Goal: Information Seeking & Learning: Compare options

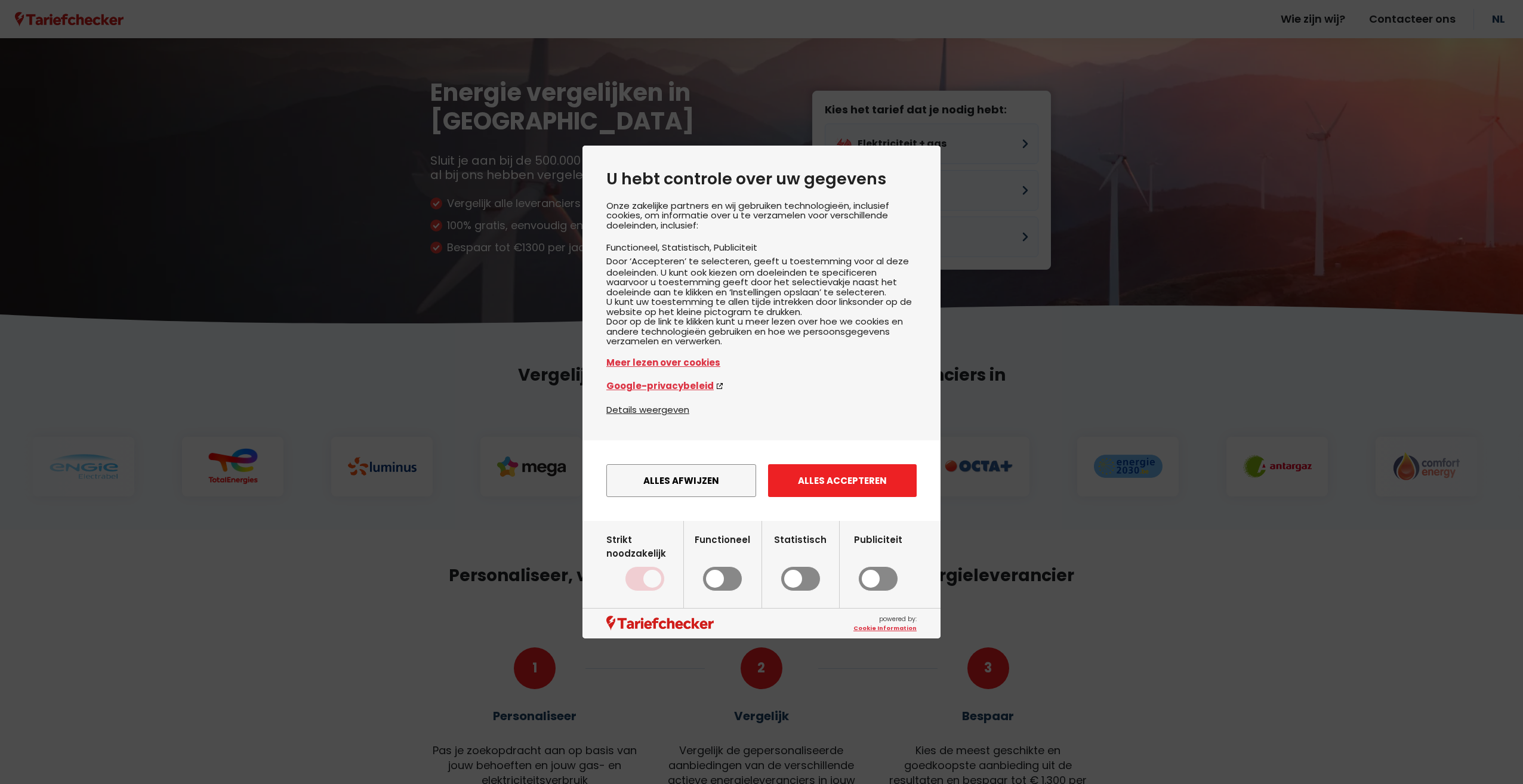
click at [827, 479] on button "Alles accepteren" at bounding box center [842, 481] width 149 height 33
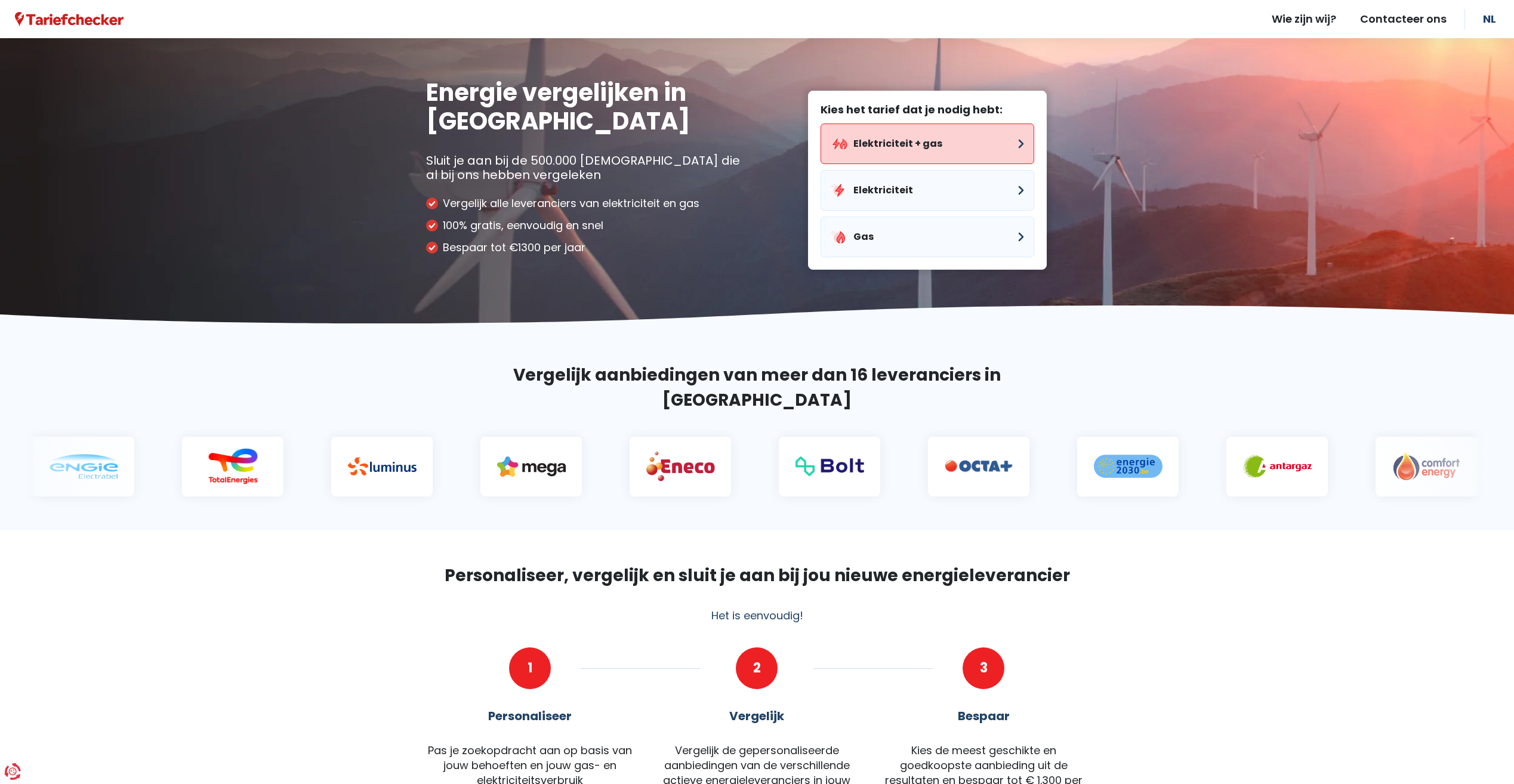
click at [895, 150] on button "Elektriciteit + gas" at bounding box center [928, 144] width 214 height 41
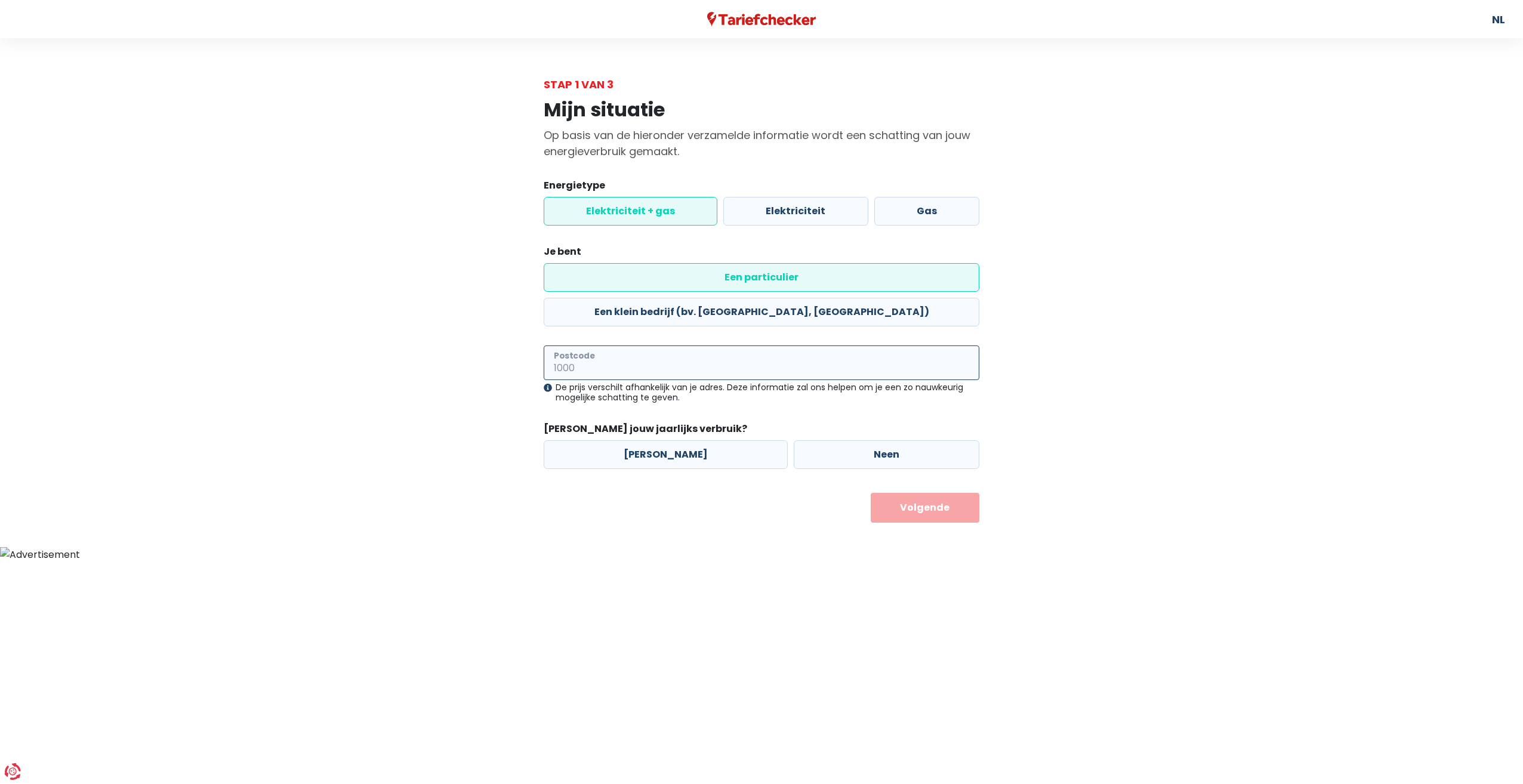
click at [640, 346] on input "Postcode" at bounding box center [761, 363] width 436 height 35
type input "2800"
click at [627, 441] on label "[PERSON_NAME]" at bounding box center [665, 455] width 244 height 29
click at [627, 441] on input "[PERSON_NAME]" at bounding box center [665, 455] width 244 height 29
radio input "true"
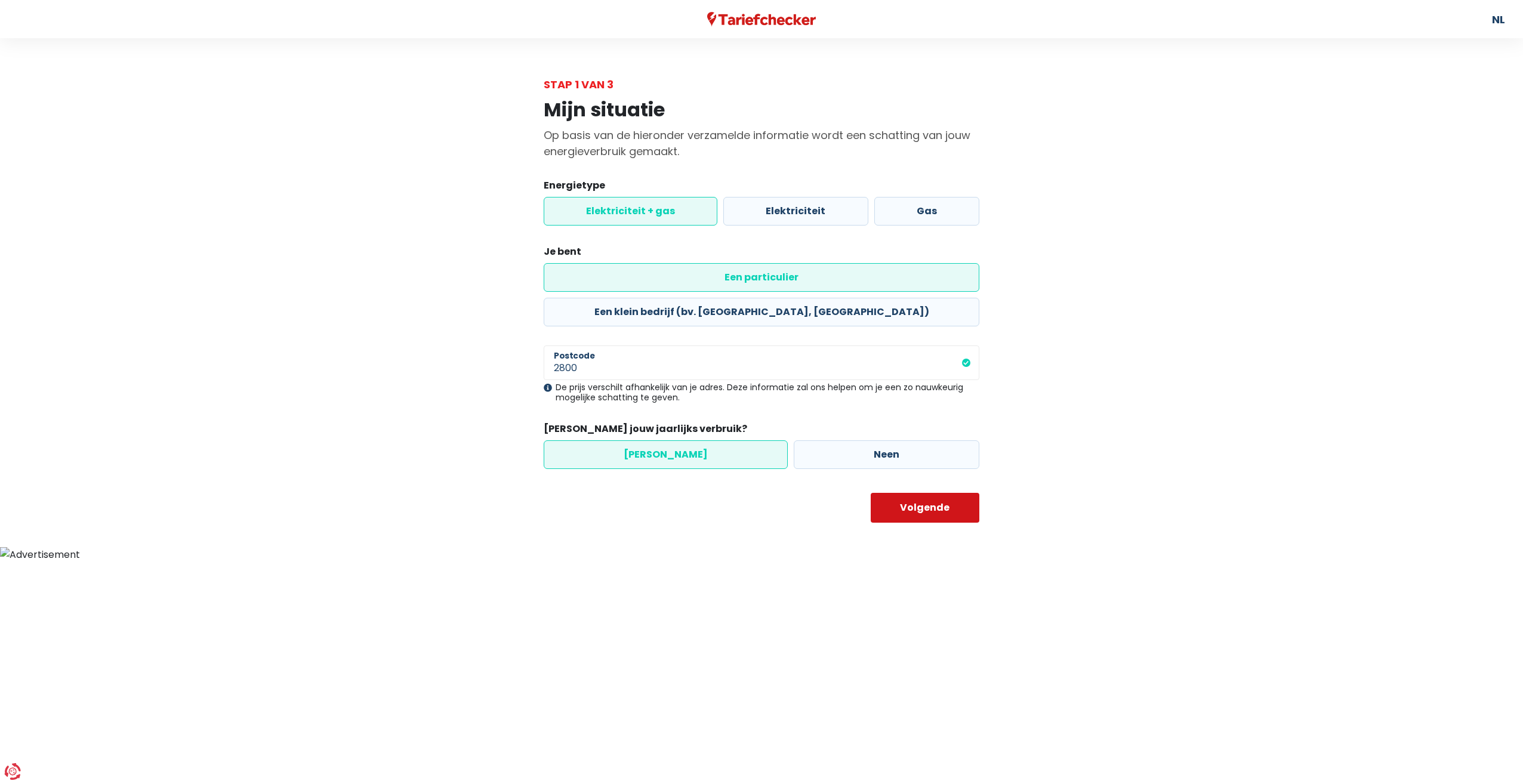
click at [939, 493] on button "Volgende" at bounding box center [925, 507] width 110 height 30
select select
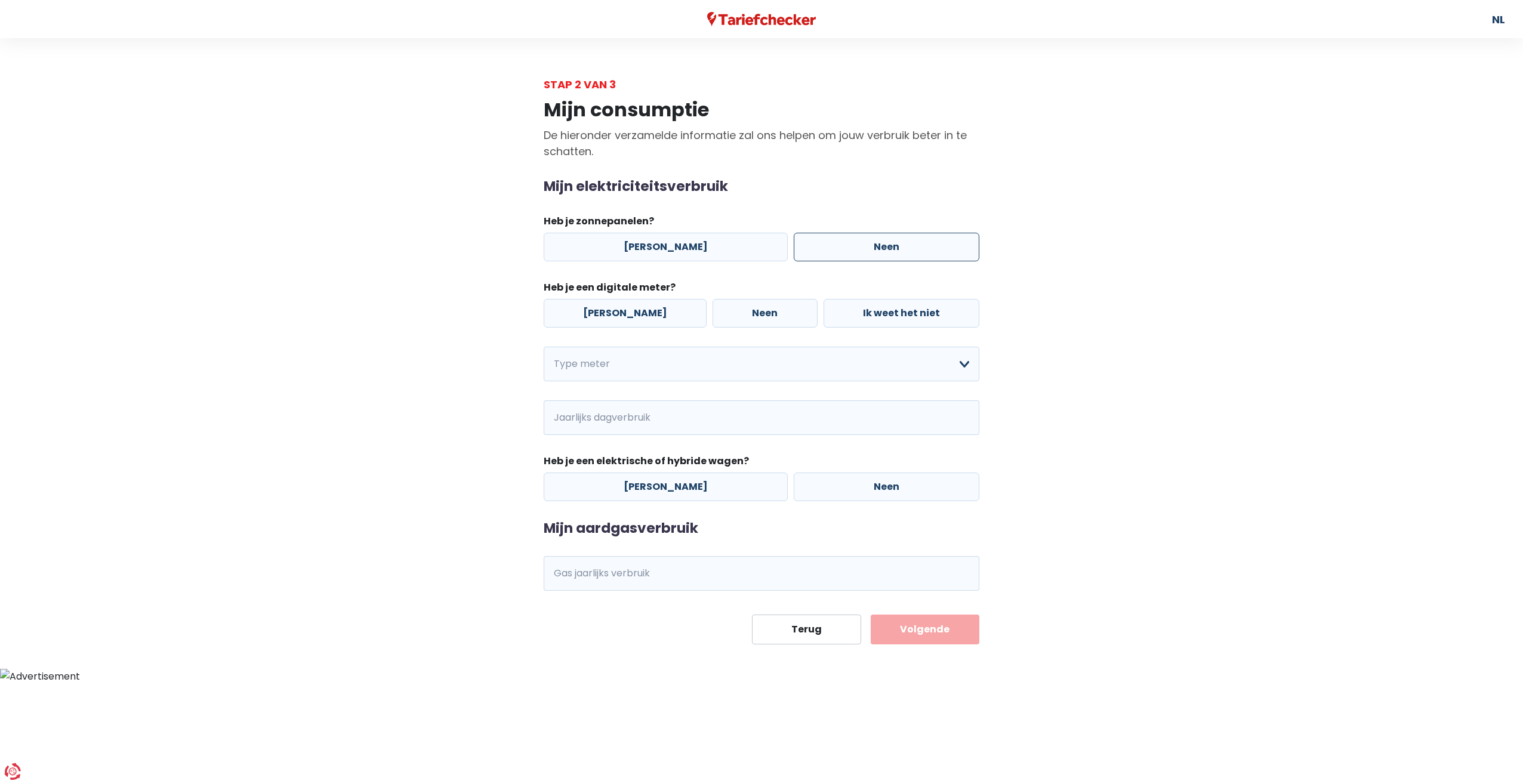
click at [886, 249] on label "Neen" at bounding box center [886, 247] width 186 height 29
click at [886, 249] on input "Neen" at bounding box center [886, 247] width 186 height 29
radio input "true"
click at [618, 314] on label "[PERSON_NAME]" at bounding box center [625, 313] width 163 height 29
click at [618, 314] on input "[PERSON_NAME]" at bounding box center [625, 313] width 163 height 29
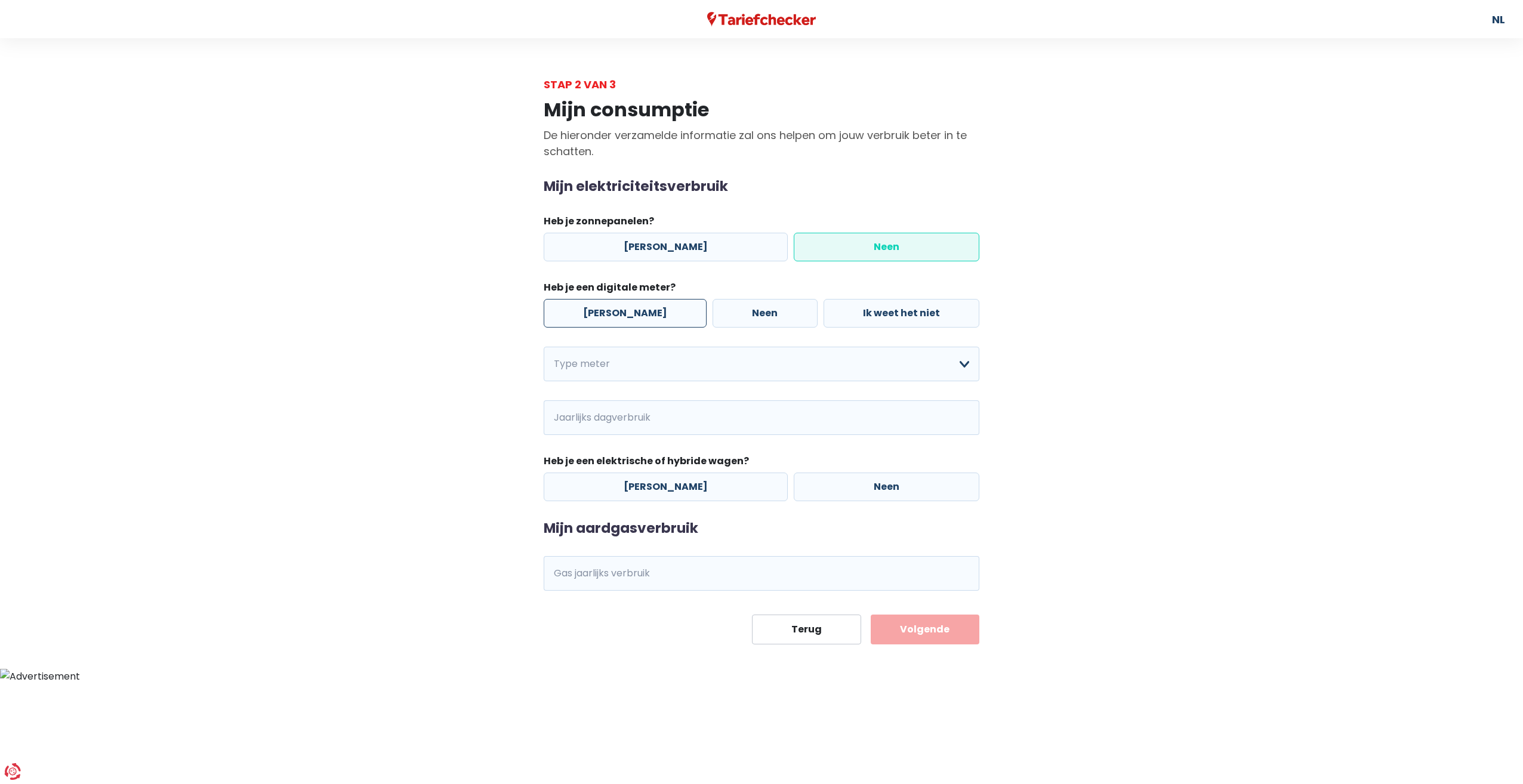
radio input "true"
click at [617, 365] on select "Enkelvoudig Tweevoudig Enkelvoudig + uitsluitend nachttarief Tweevoudig + uitsl…" at bounding box center [761, 364] width 436 height 35
select select "day_night_bi_hourly"
click at [544, 347] on select "Enkelvoudig Tweevoudig Enkelvoudig + uitsluitend nachttarief Tweevoudig + uitsl…" at bounding box center [761, 364] width 436 height 35
click at [615, 410] on input "Jaarlijks dagverbruik" at bounding box center [664, 417] width 176 height 35
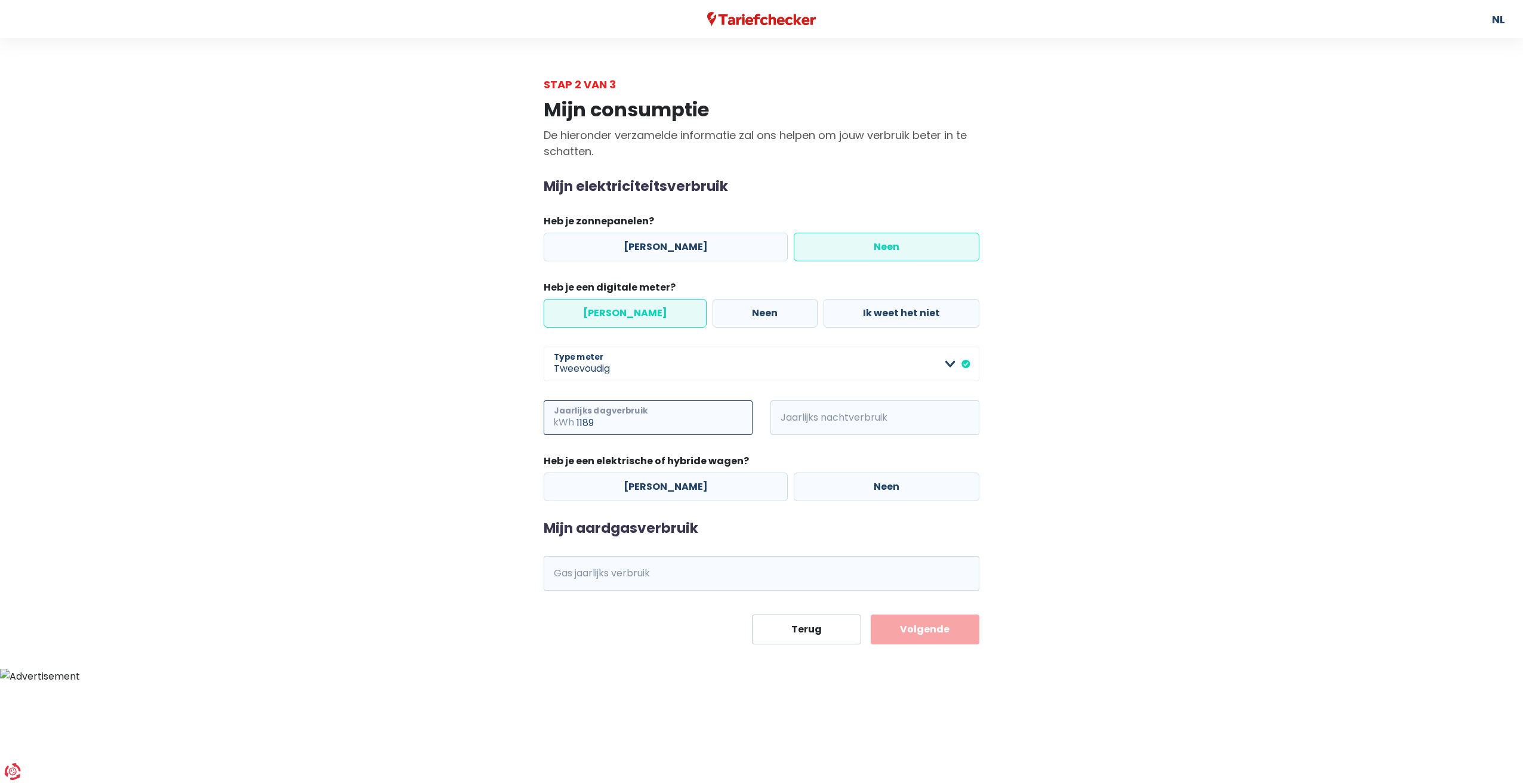
type input "1189"
type input "1411"
click at [864, 490] on label "Neen" at bounding box center [886, 487] width 186 height 29
click at [864, 490] on input "Neen" at bounding box center [886, 487] width 186 height 29
radio input "true"
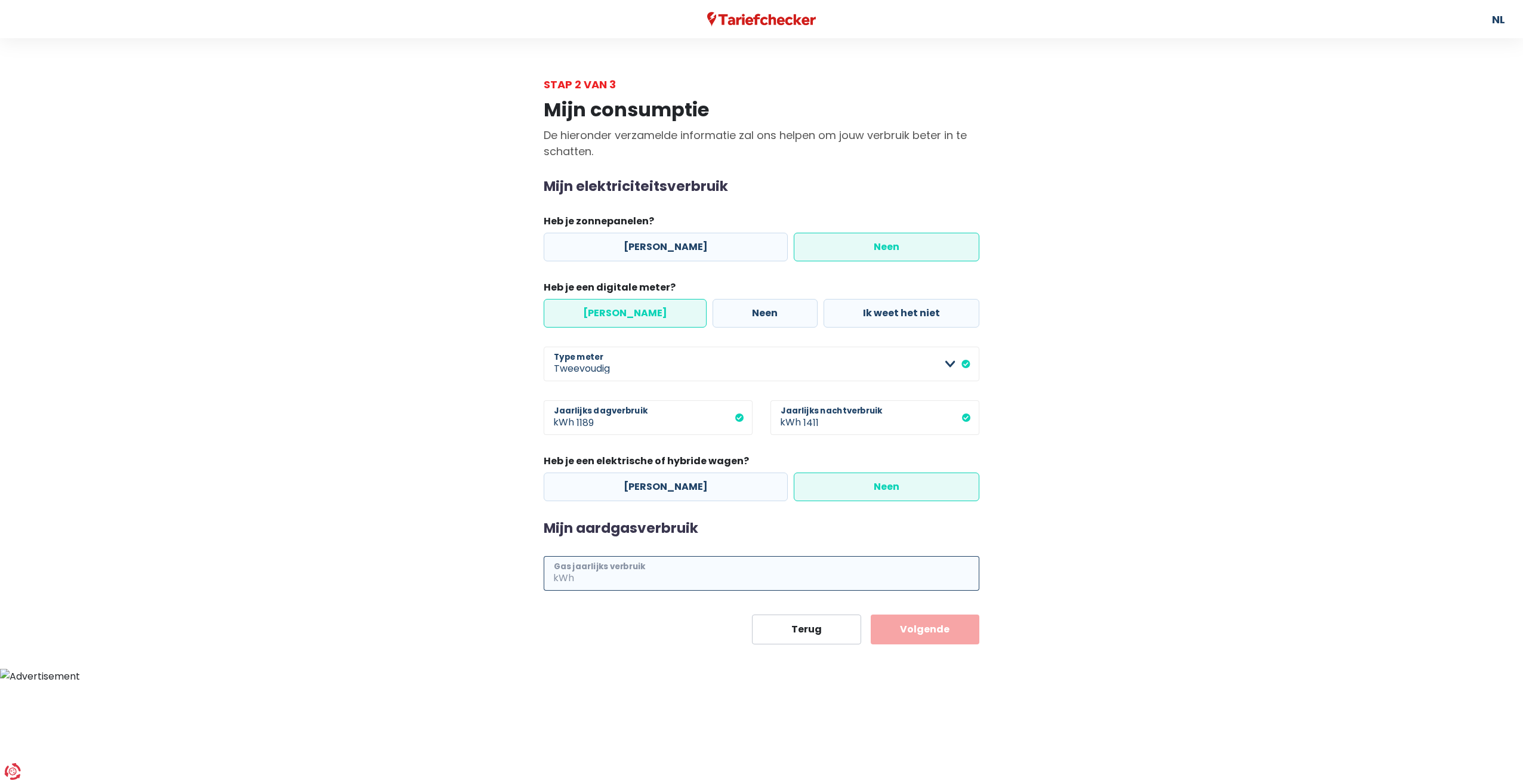
click at [712, 589] on input "Gas jaarlijks verbruik" at bounding box center [778, 573] width 403 height 35
type input "11000"
click at [930, 623] on button "Volgende" at bounding box center [925, 629] width 110 height 30
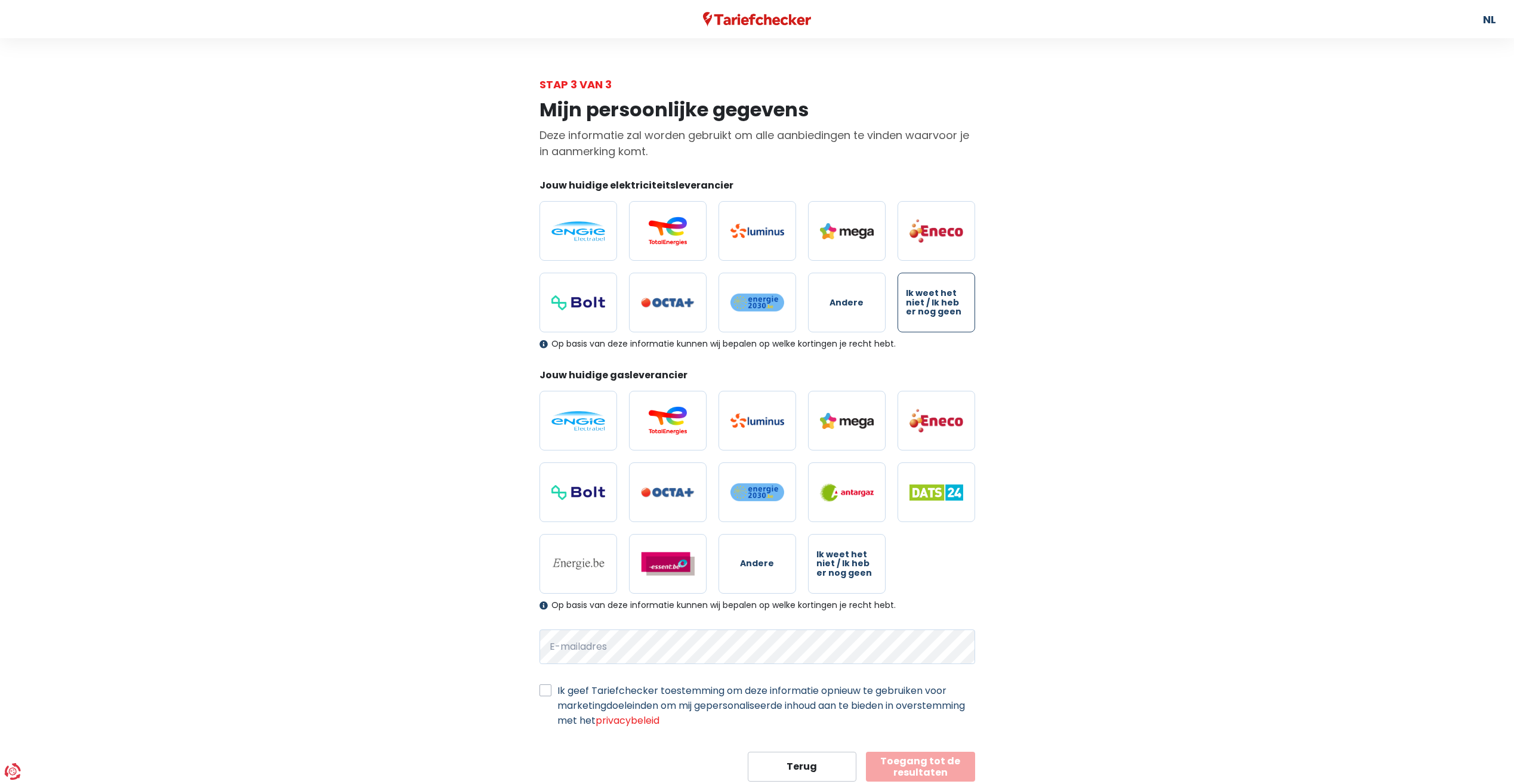
click at [910, 313] on span "Ik weet het niet / Ik heb er nog geen" at bounding box center [937, 302] width 61 height 27
click at [910, 313] on input "Ik weet het niet / Ik heb er nog geen" at bounding box center [936, 302] width 77 height 59
radio input "true"
click at [858, 563] on span "Ik weet het niet / Ik heb er nog geen" at bounding box center [847, 564] width 61 height 27
click at [858, 563] on input "Ik weet het niet / Ik heb er nog geen" at bounding box center [846, 564] width 77 height 59
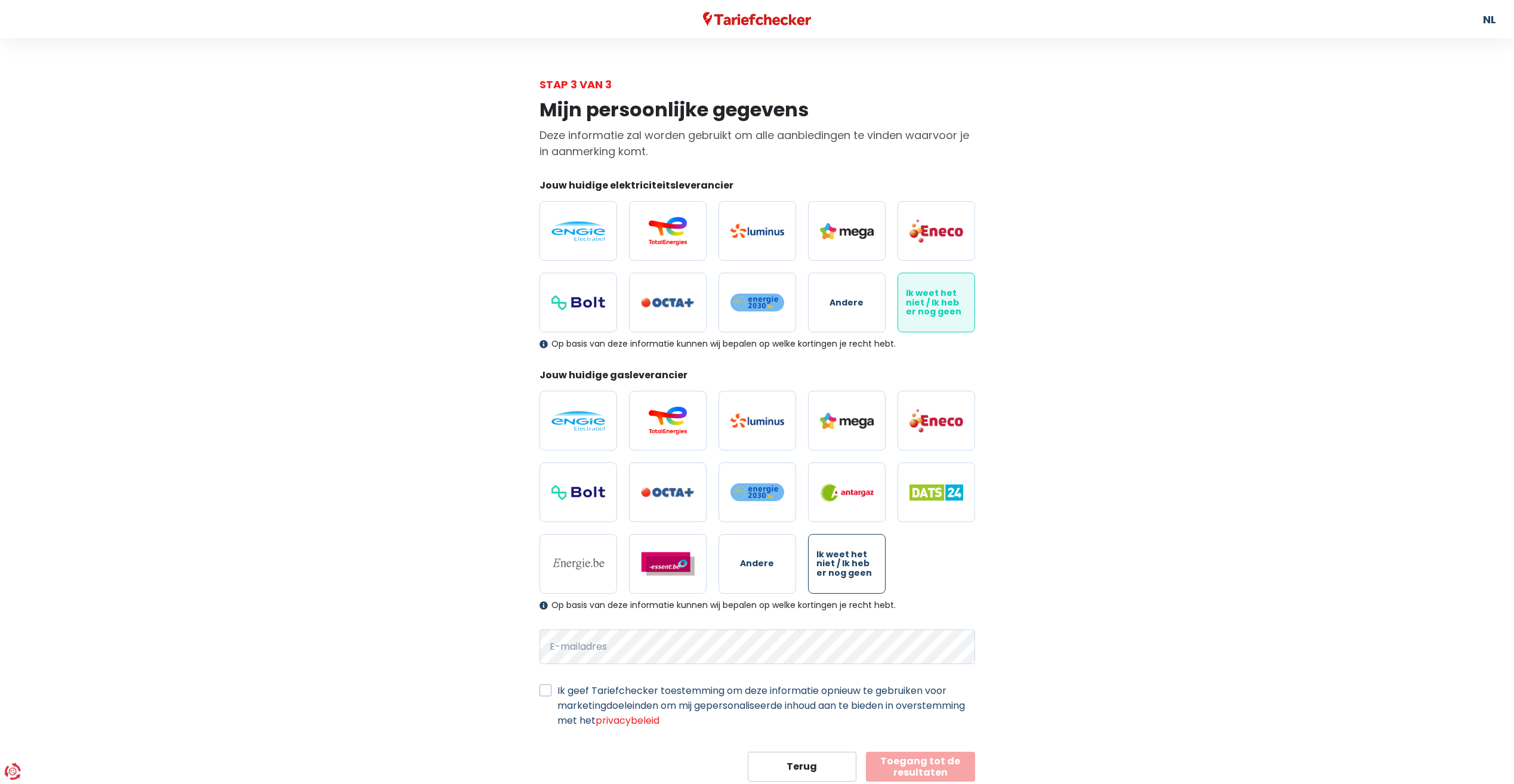
radio input "true"
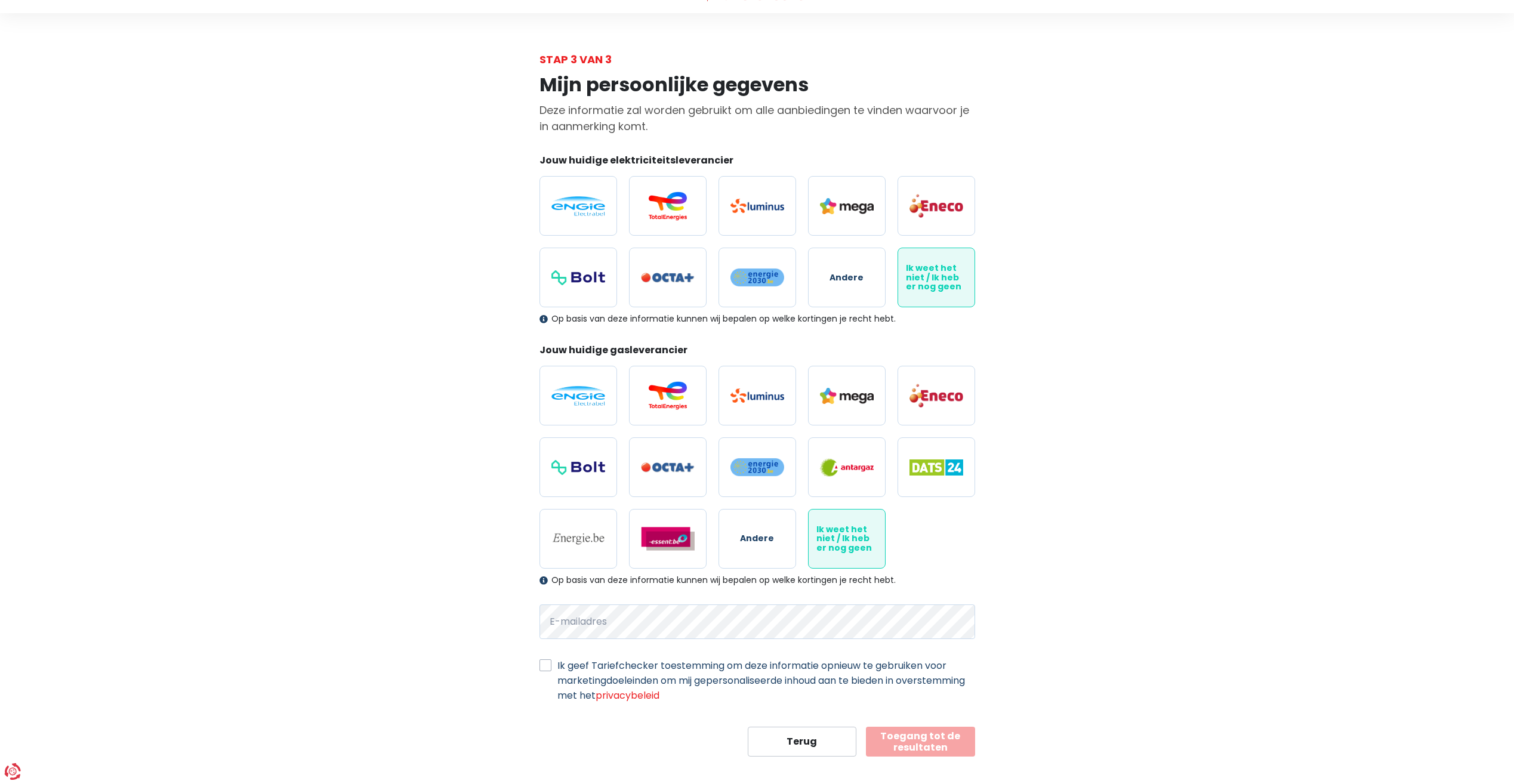
scroll to position [37, 0]
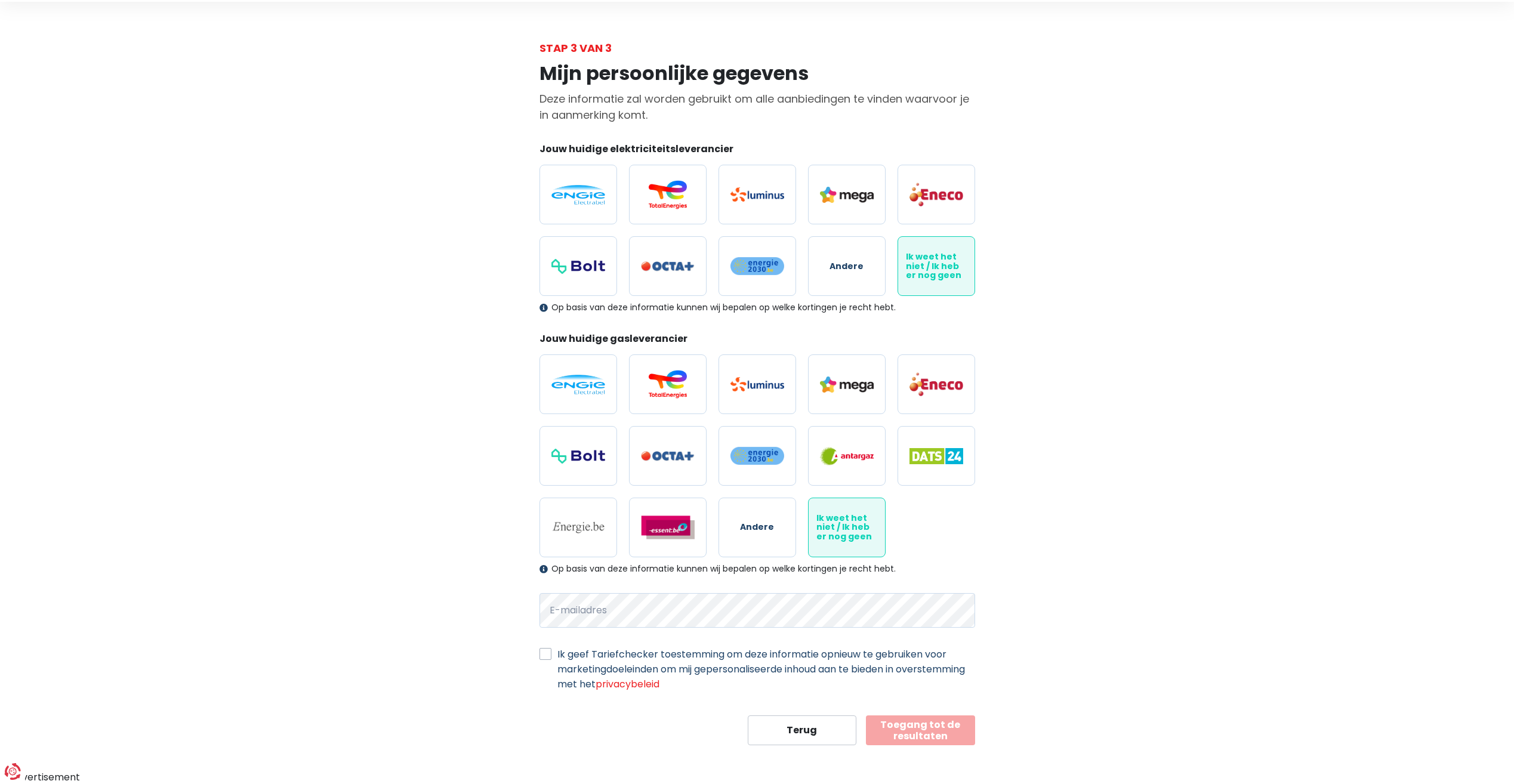
click at [557, 656] on label "Ik geef Tariefchecker toestemming om deze informatie opnieuw te gebruiken voor …" at bounding box center [766, 669] width 418 height 45
click at [550, 656] on input "Ik geef Tariefchecker toestemming om deze informatie opnieuw te gebruiken voor …" at bounding box center [545, 653] width 12 height 12
checkbox input "true"
click at [924, 725] on button "Toegang tot de resultaten" at bounding box center [920, 730] width 110 height 30
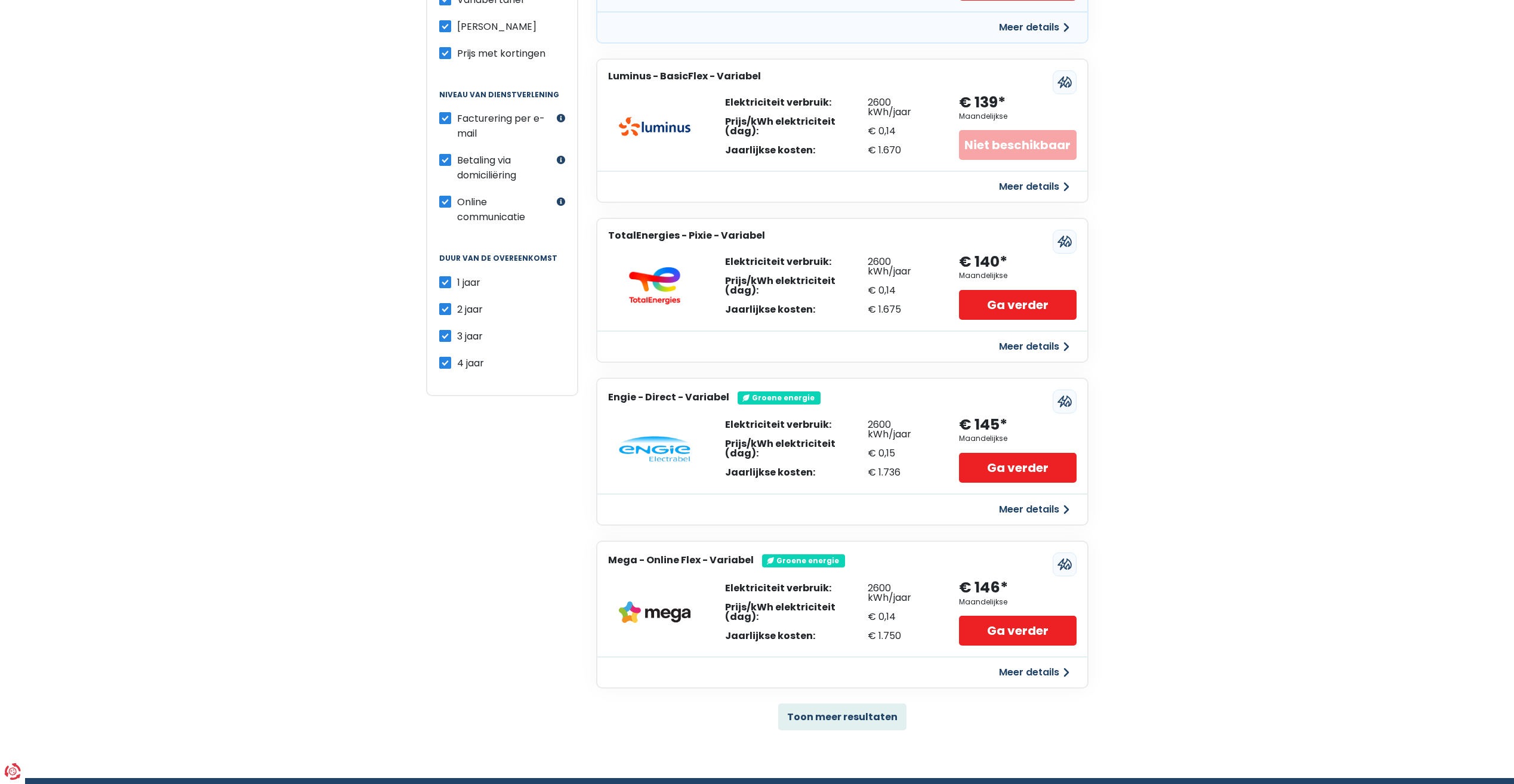
scroll to position [179, 0]
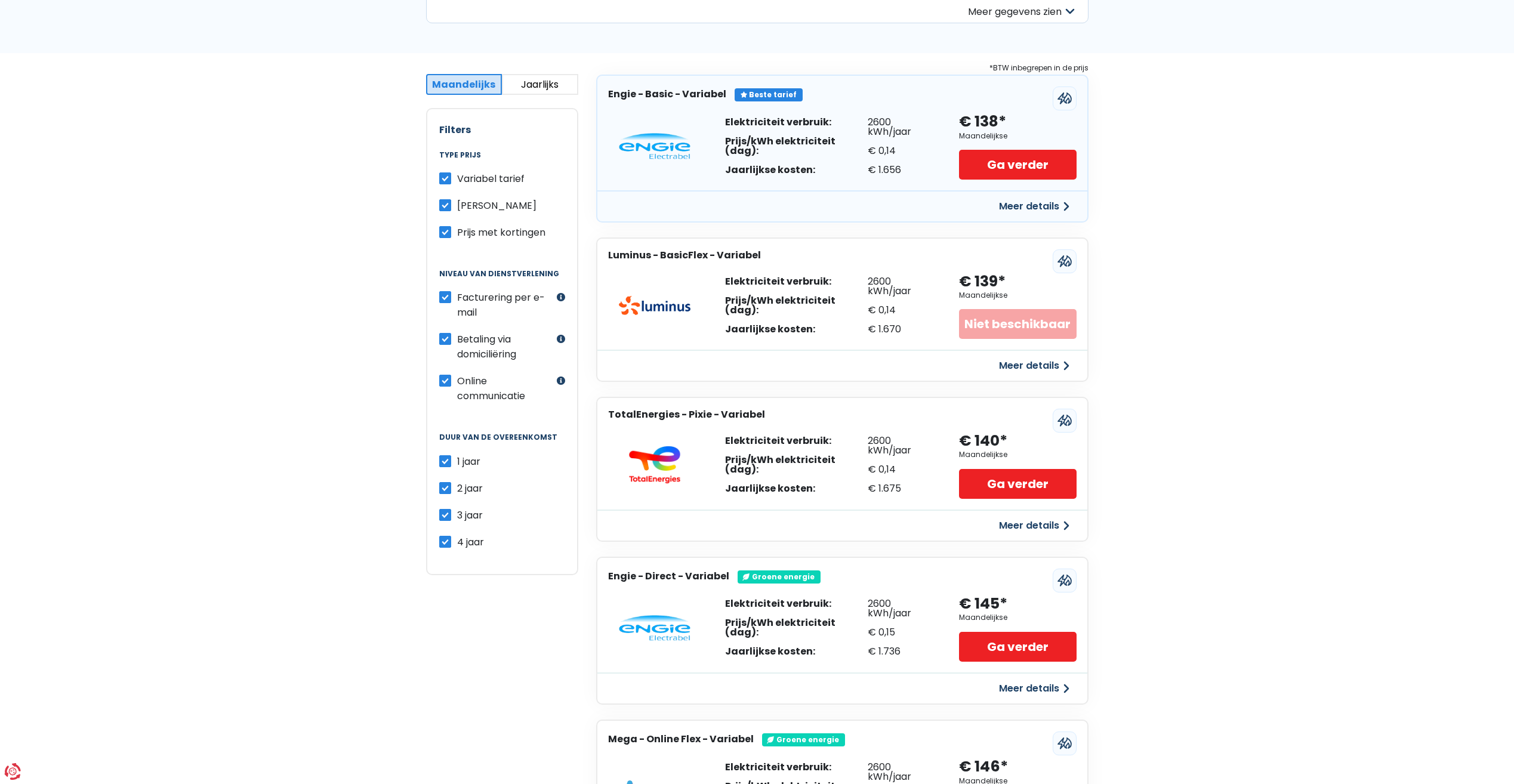
click at [457, 204] on label "[PERSON_NAME]" at bounding box center [496, 206] width 79 height 15
click at [444, 204] on input "[PERSON_NAME]" at bounding box center [445, 204] width 12 height 12
checkbox input "false"
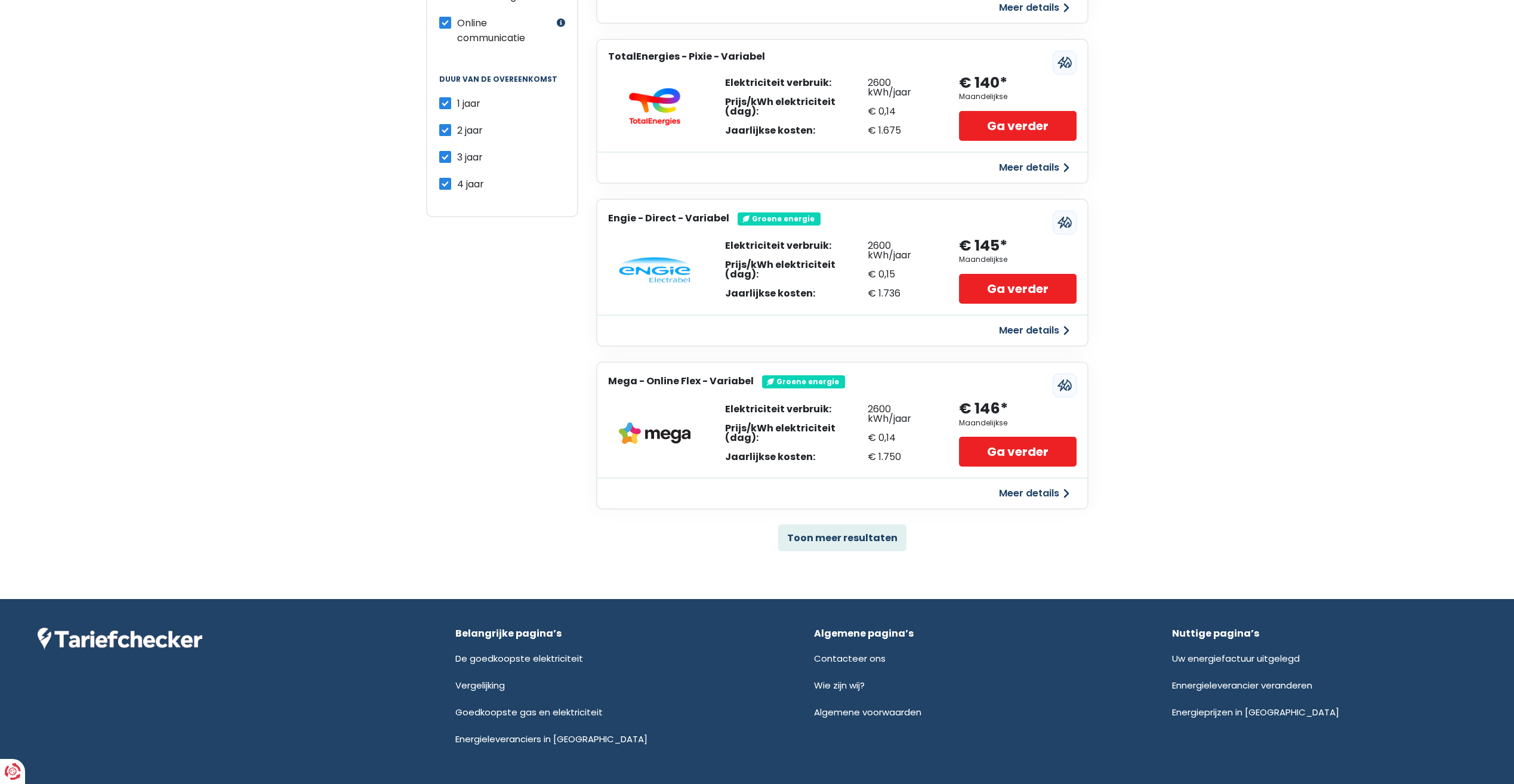
scroll to position [555, 0]
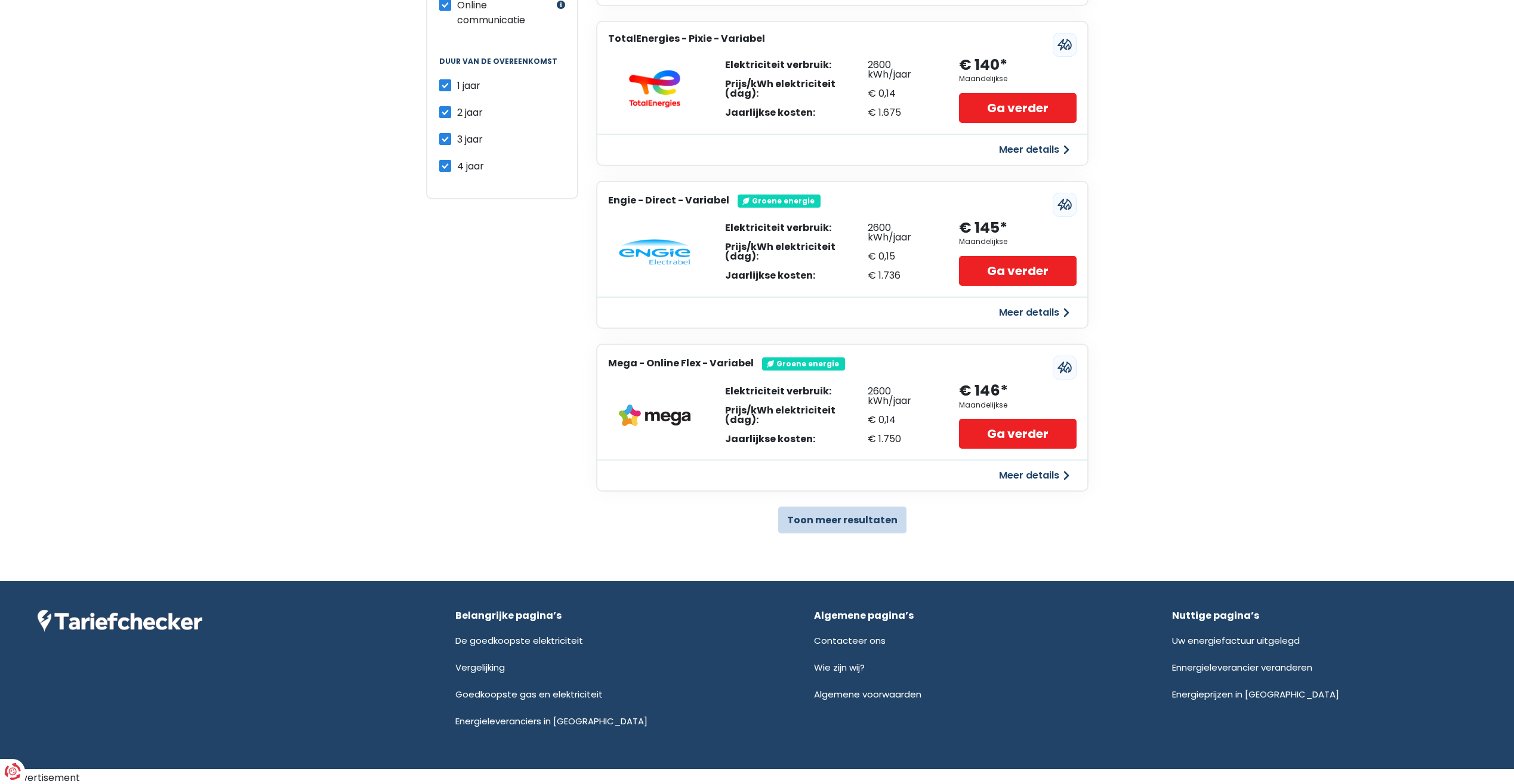
click at [841, 517] on button "Toon meer resultaten" at bounding box center [842, 520] width 128 height 27
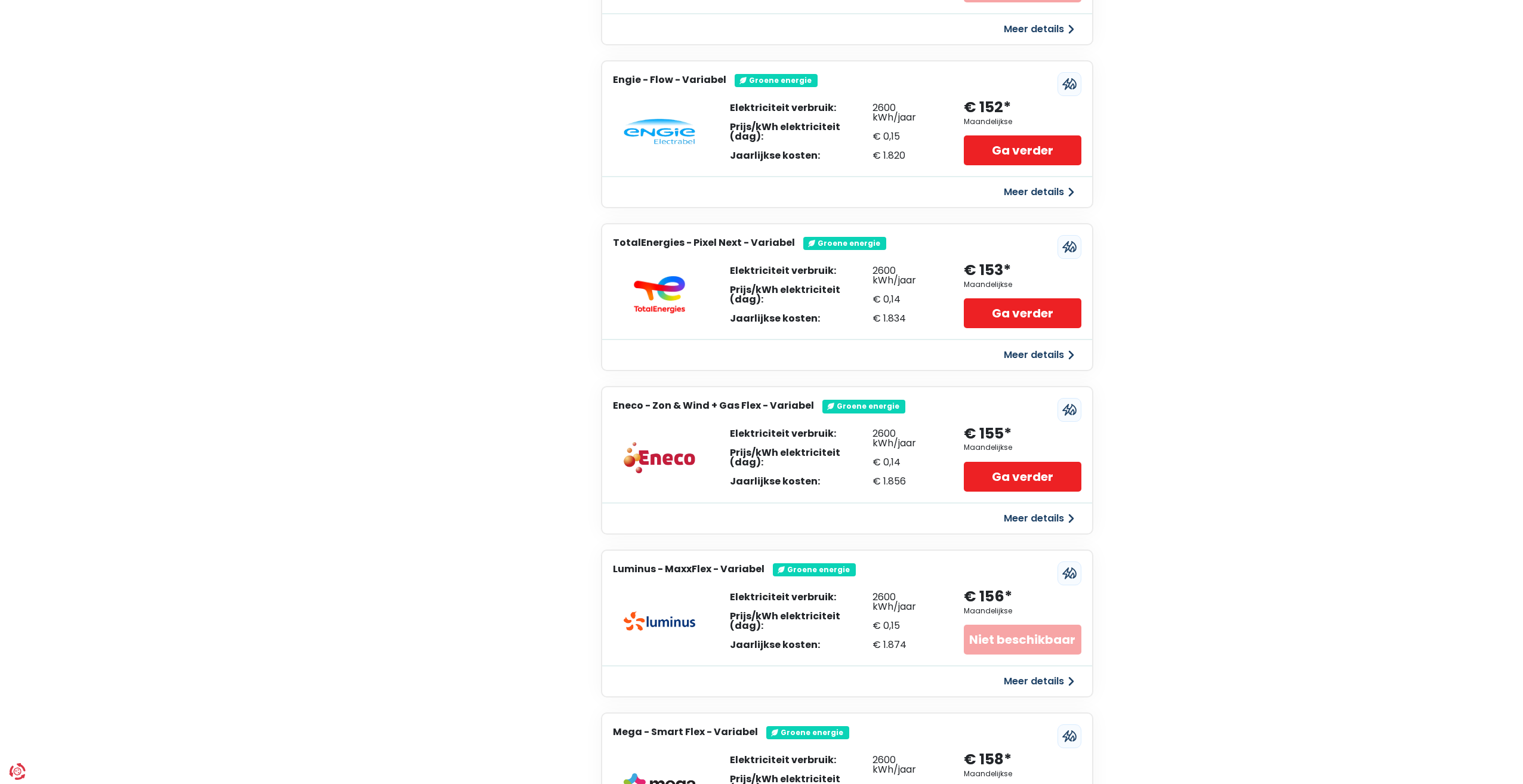
scroll to position [1331, 0]
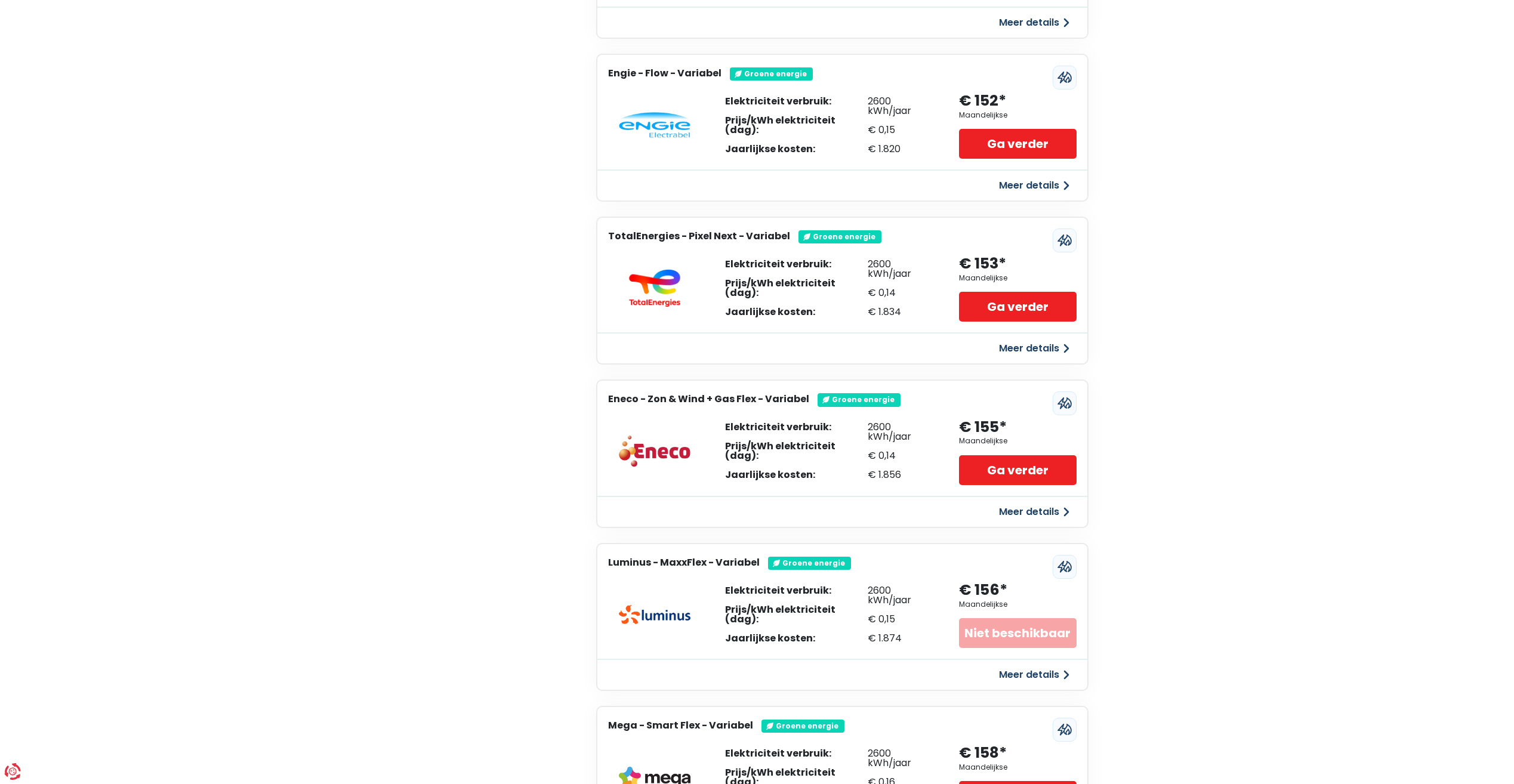
click at [1035, 506] on button "Meer details" at bounding box center [1035, 511] width 85 height 21
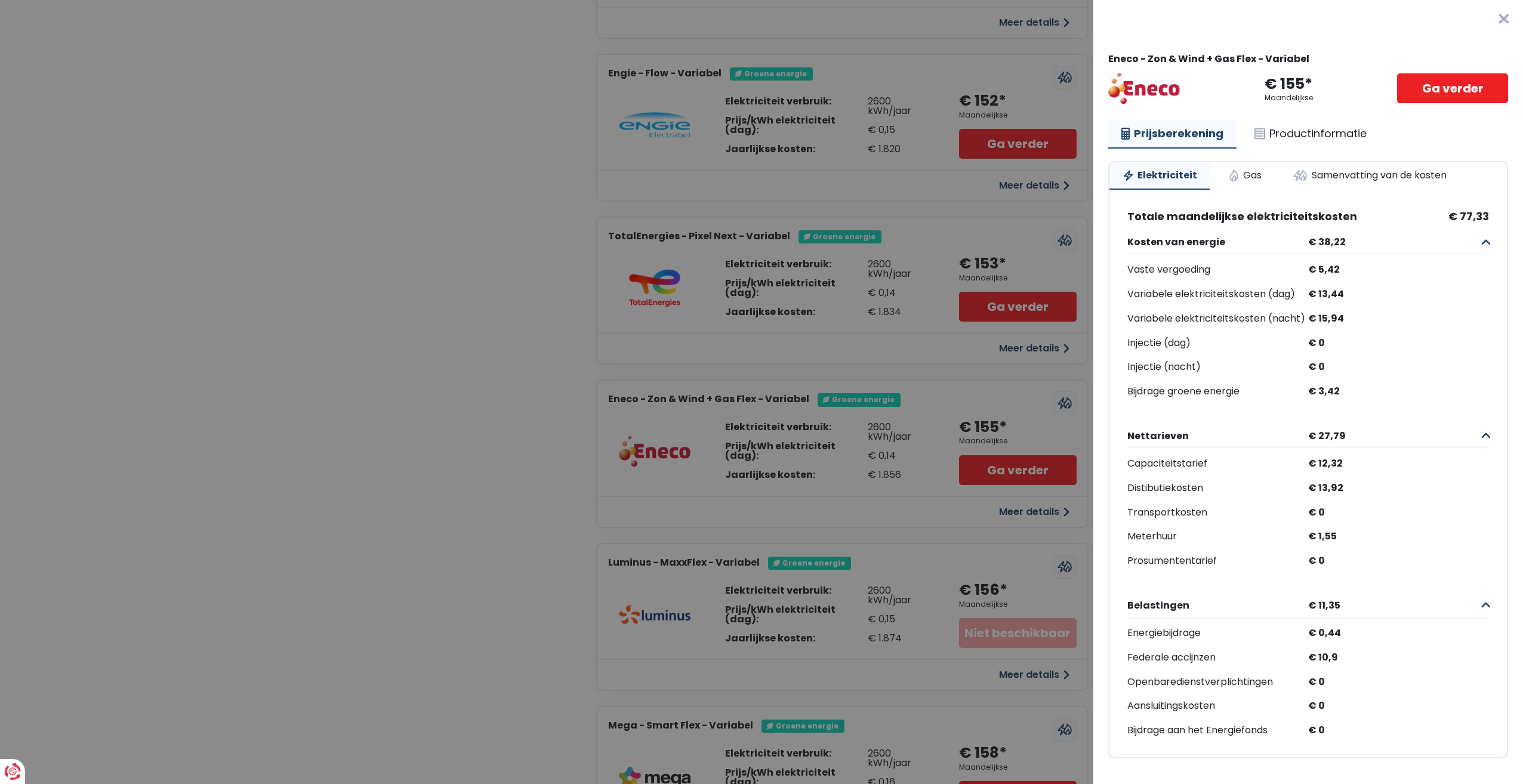
scroll to position [0, 0]
click at [1251, 178] on link "Gas" at bounding box center [1244, 175] width 59 height 26
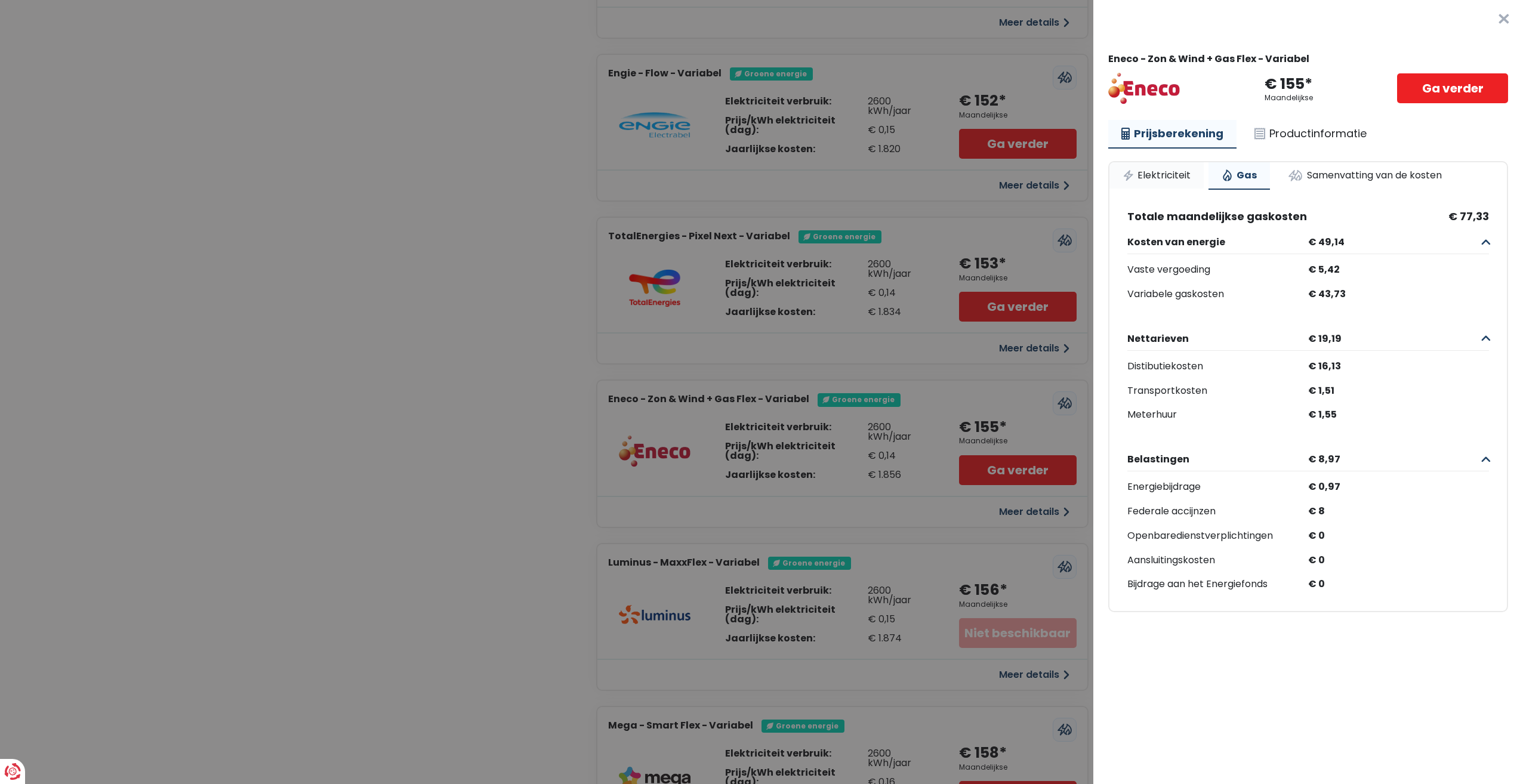
click at [1181, 164] on link "Elektriciteit" at bounding box center [1156, 175] width 94 height 26
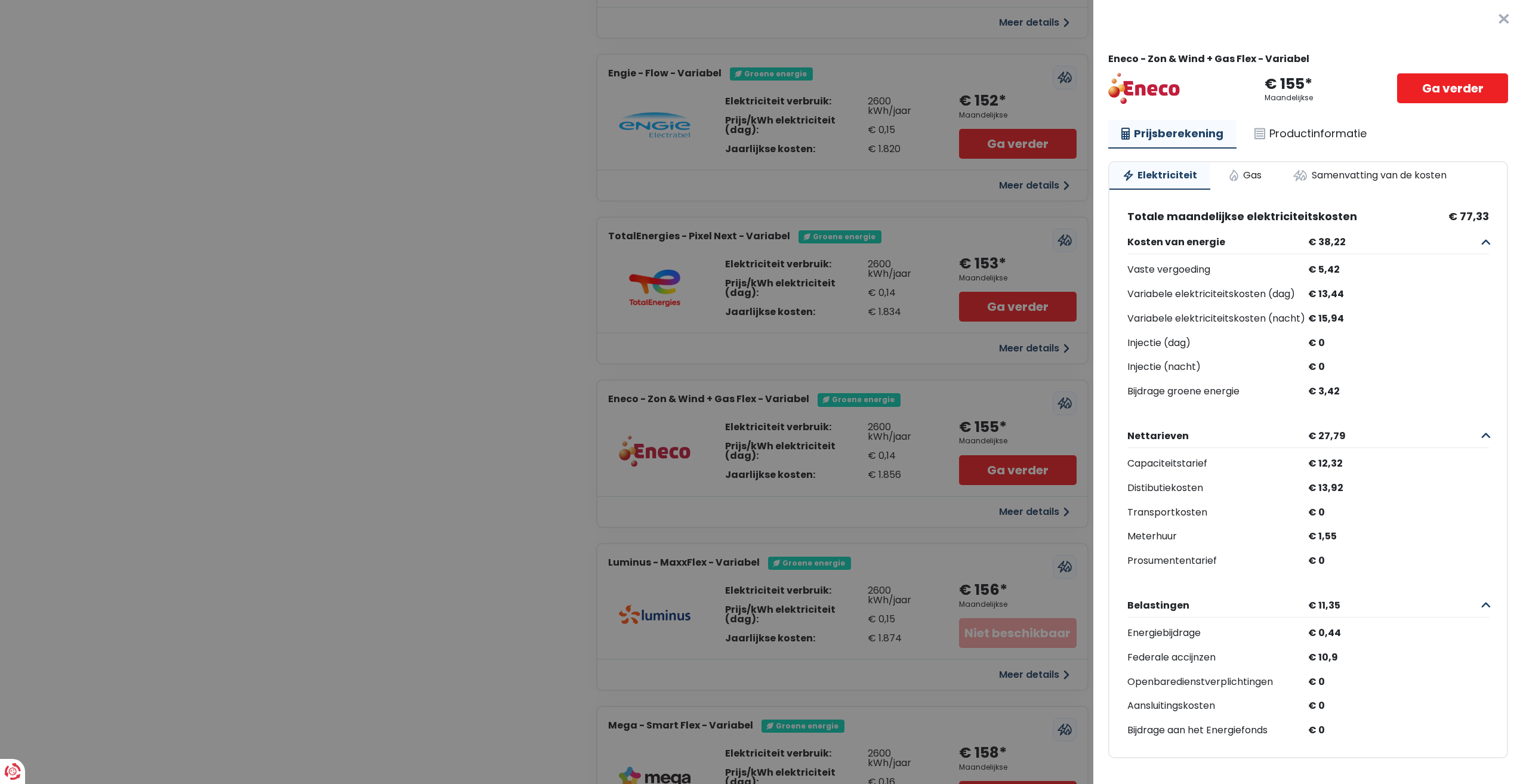
scroll to position [15, 0]
click at [1257, 162] on link "Gas" at bounding box center [1244, 175] width 59 height 26
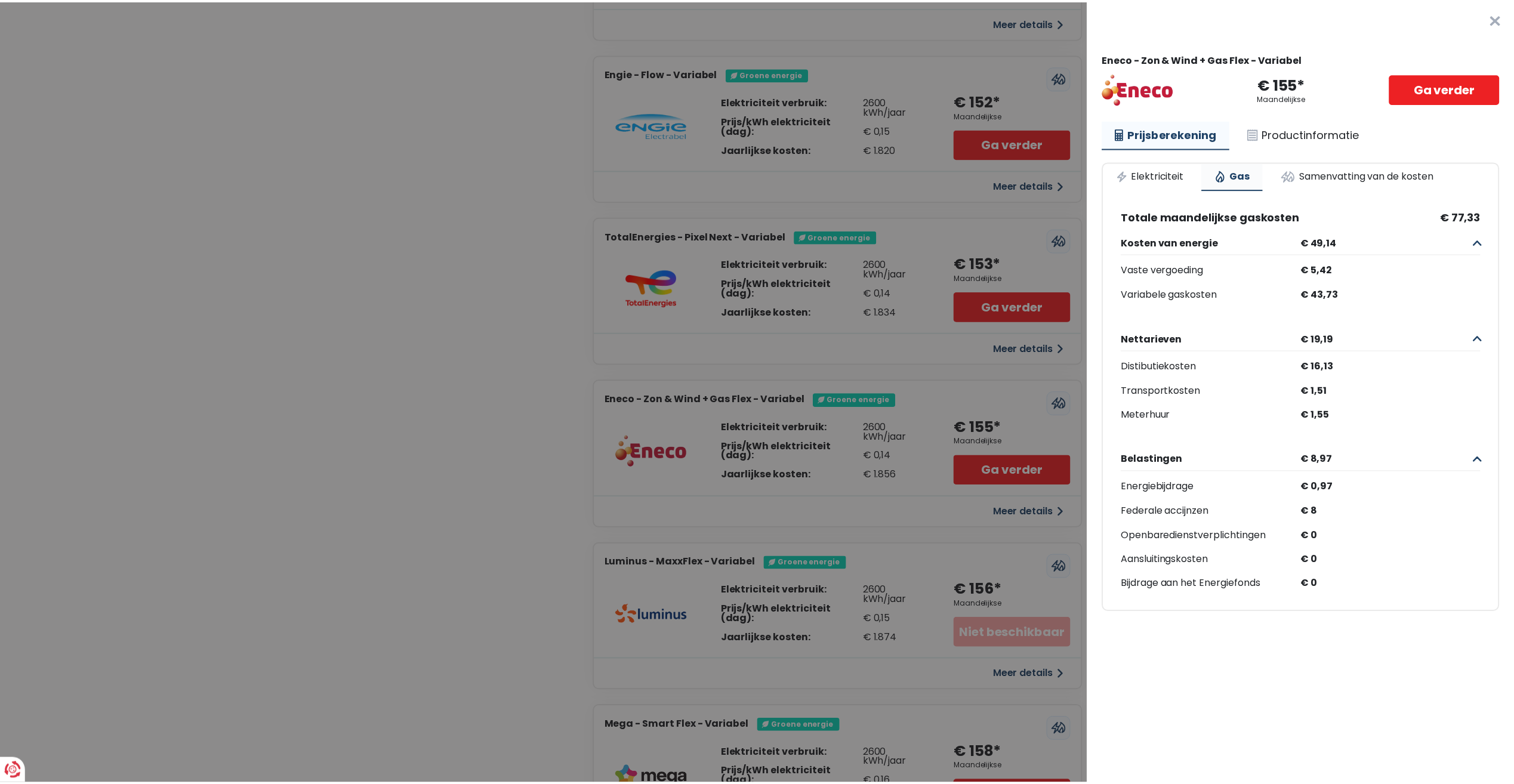
scroll to position [0, 0]
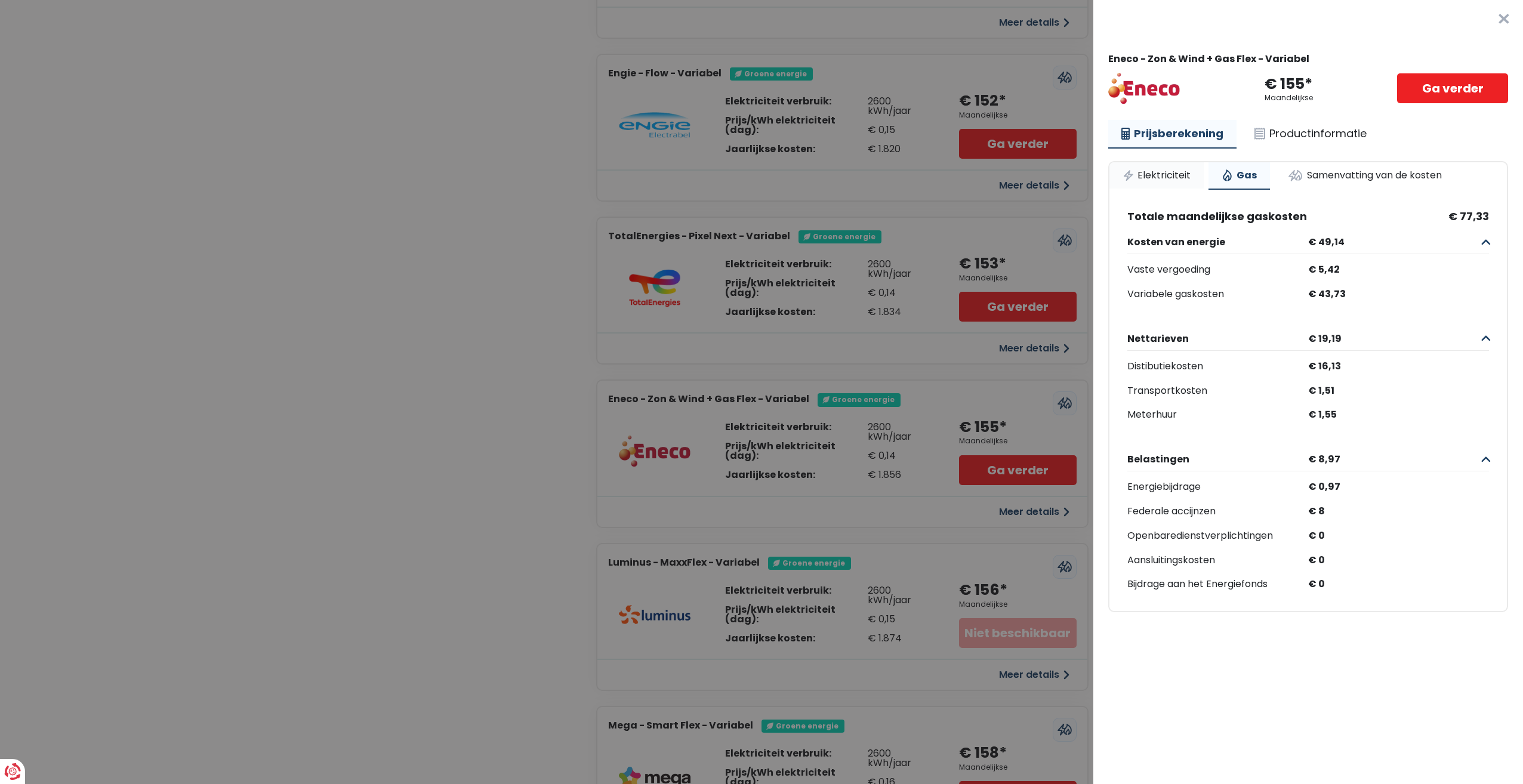
click at [1173, 178] on link "Elektriciteit" at bounding box center [1156, 175] width 94 height 26
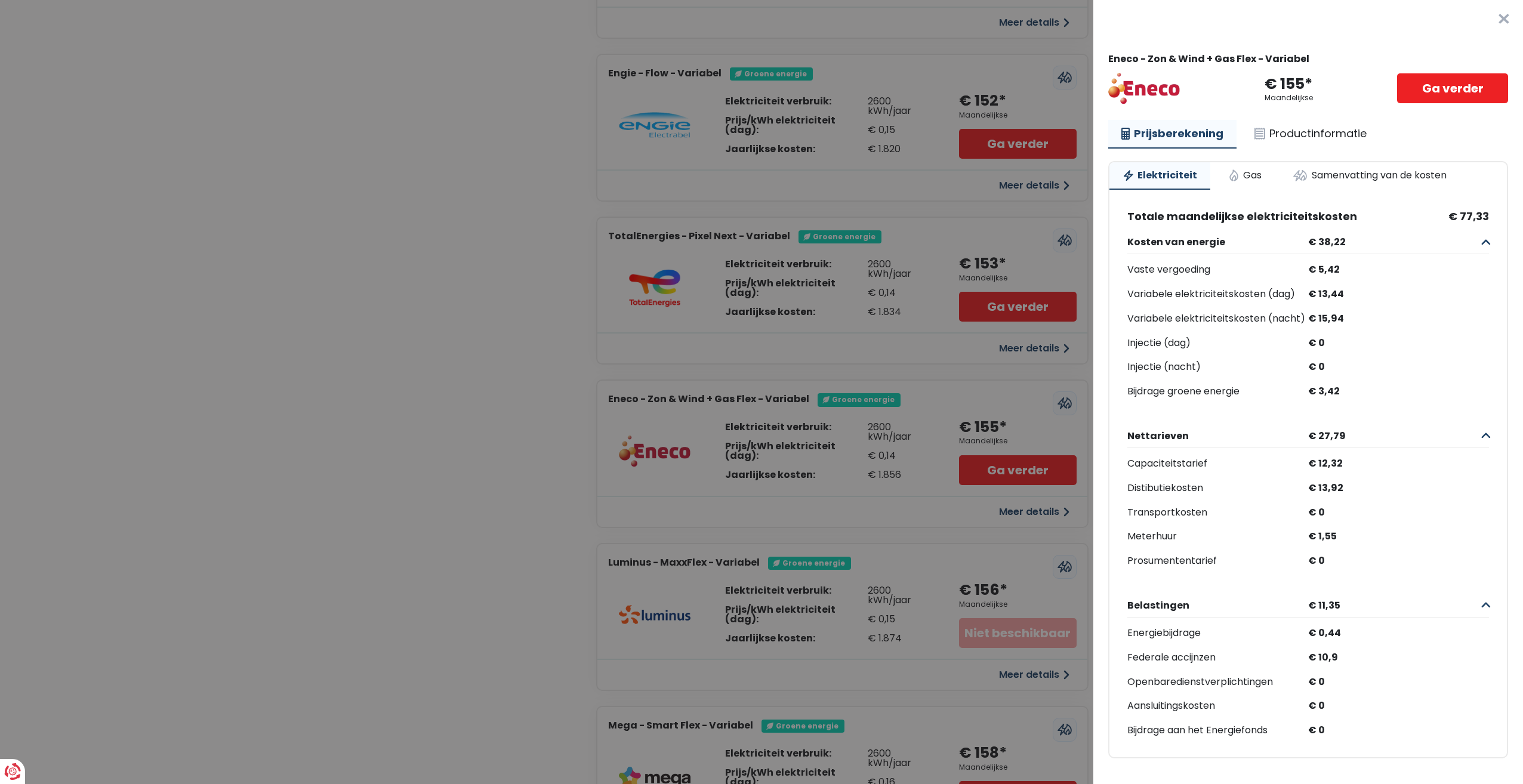
click at [1486, 11] on button "×" at bounding box center [1503, 19] width 38 height 38
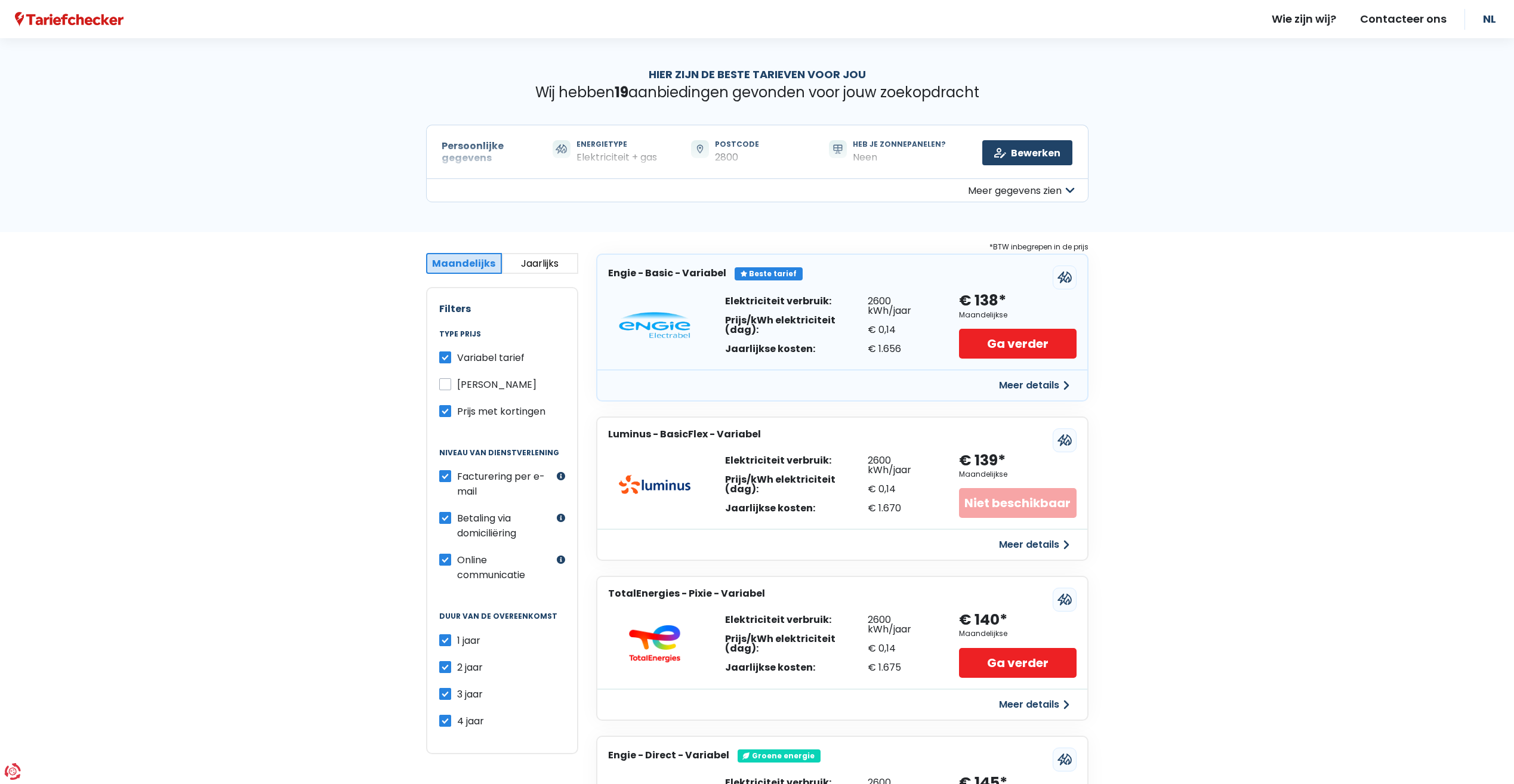
click at [1063, 182] on button "Meer gegevens zien" at bounding box center [758, 190] width 663 height 24
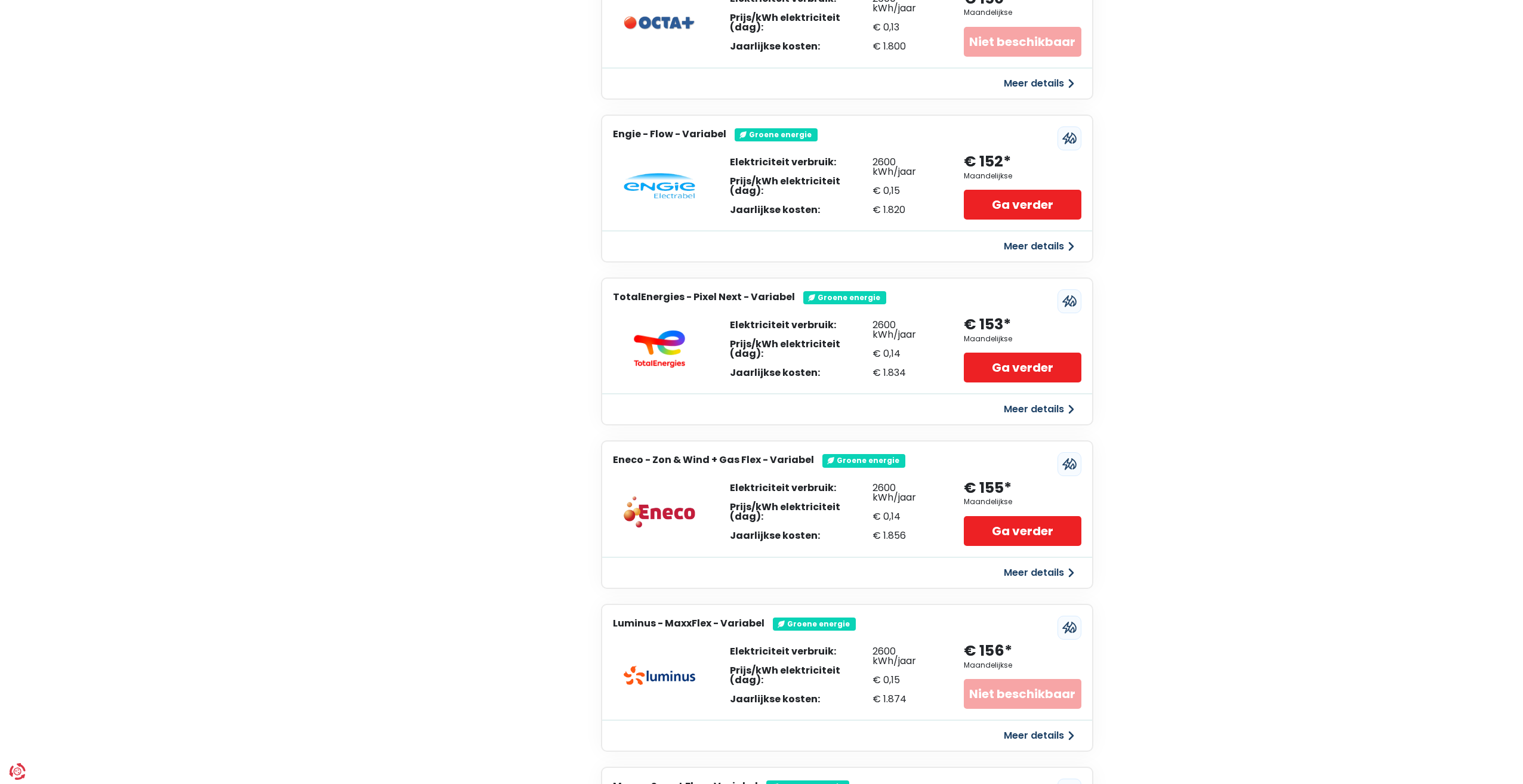
scroll to position [1492, 0]
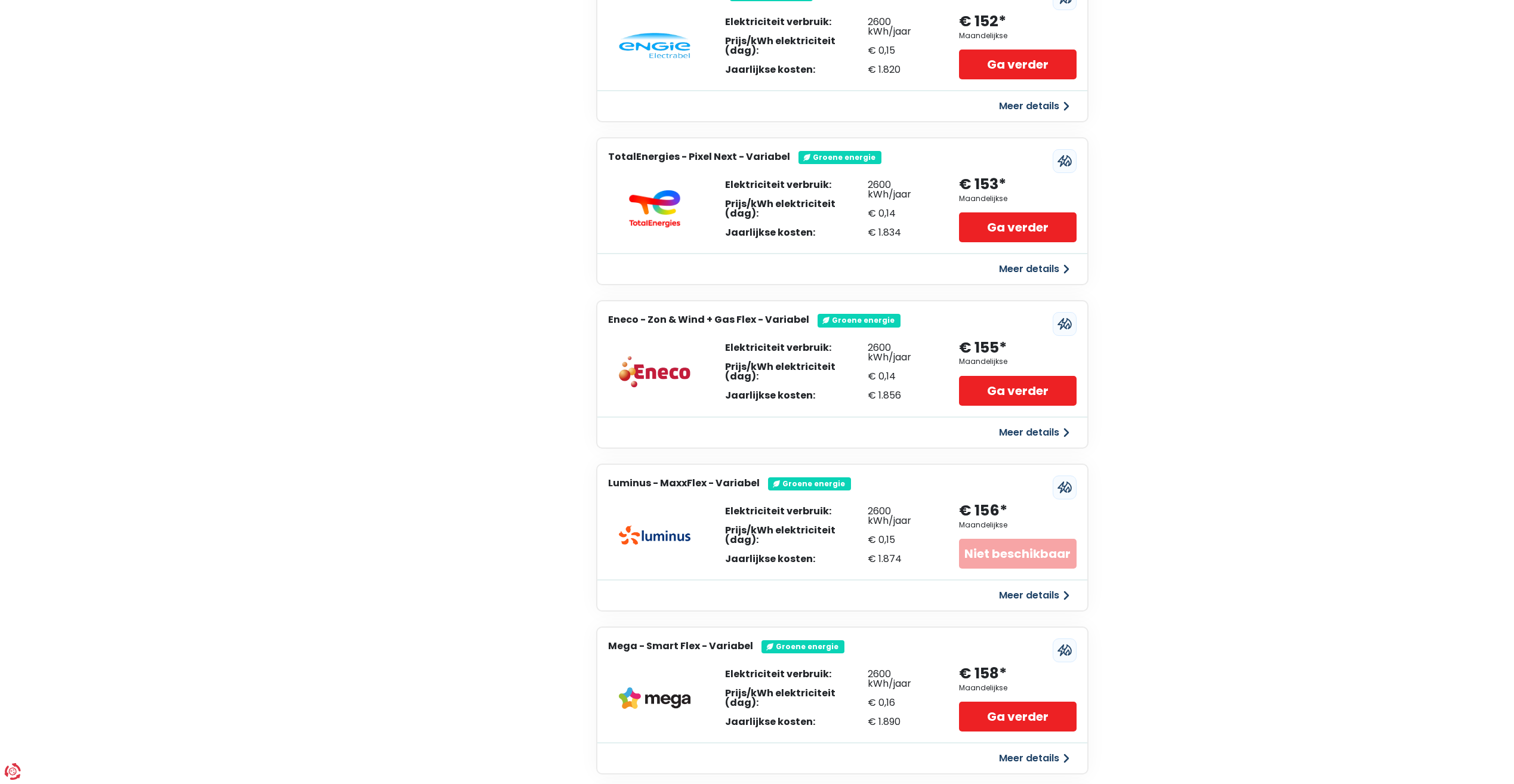
click at [1026, 433] on button "Meer details" at bounding box center [1035, 432] width 85 height 21
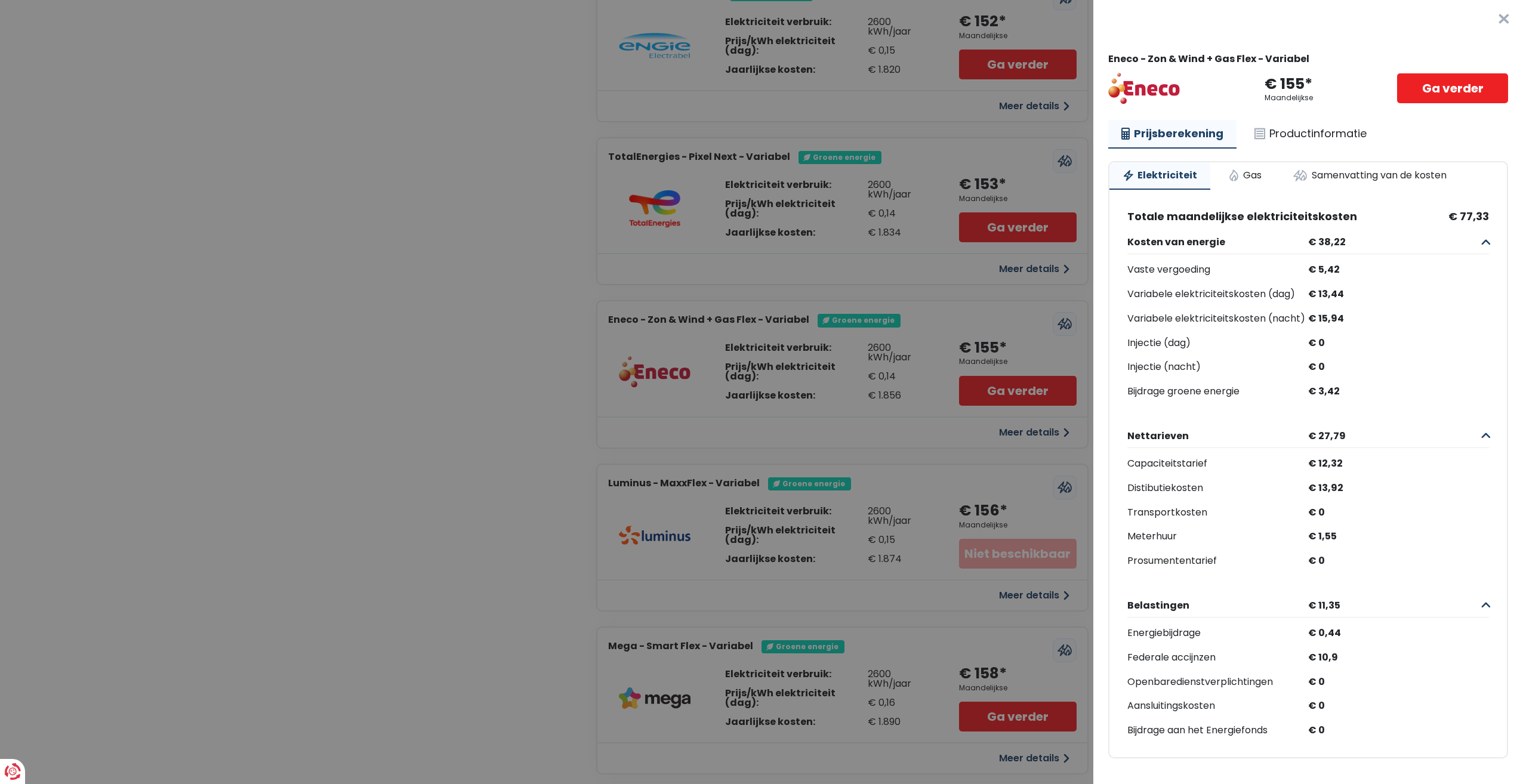
scroll to position [15, 0]
click at [1244, 162] on link "Gas" at bounding box center [1244, 175] width 59 height 26
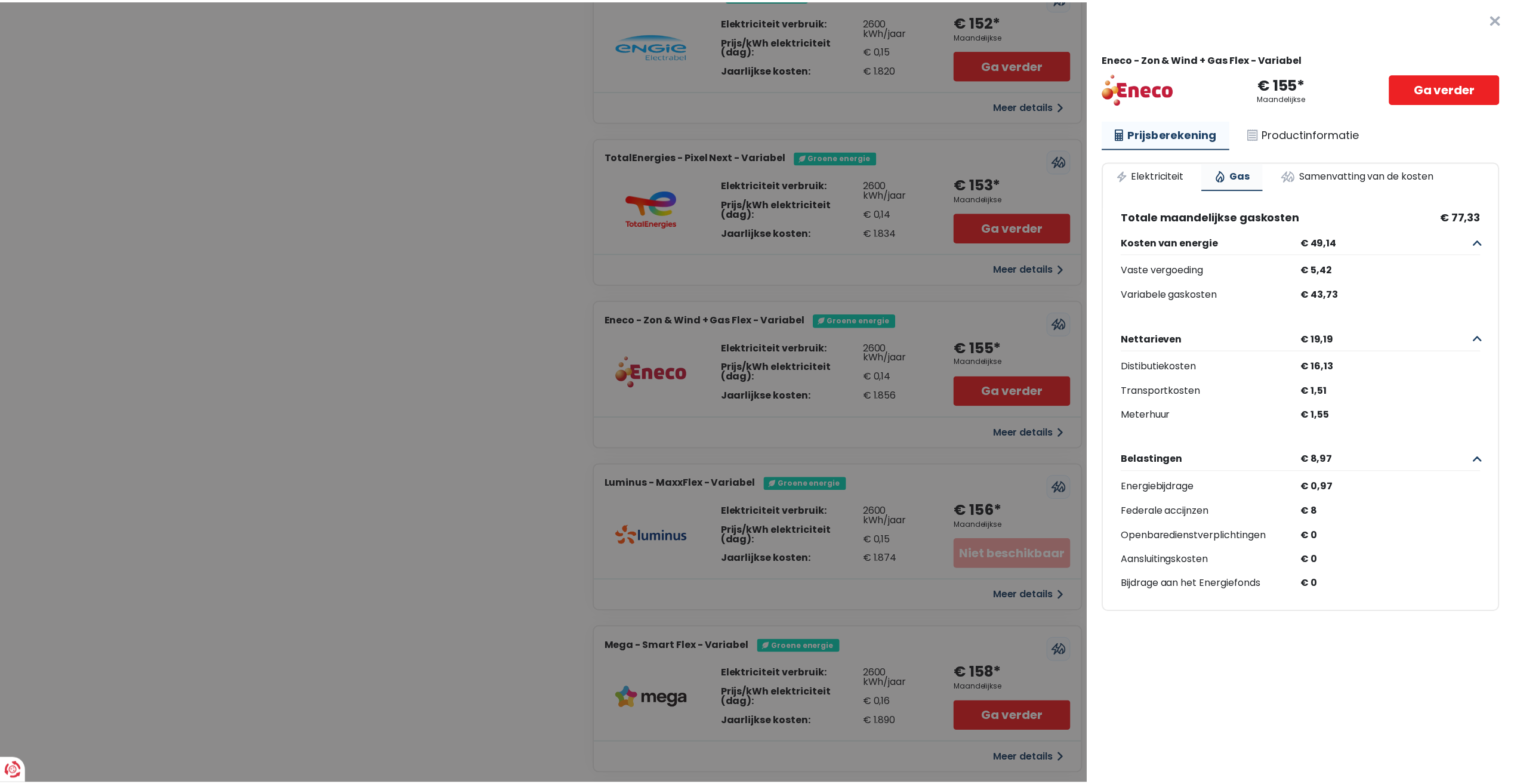
scroll to position [0, 0]
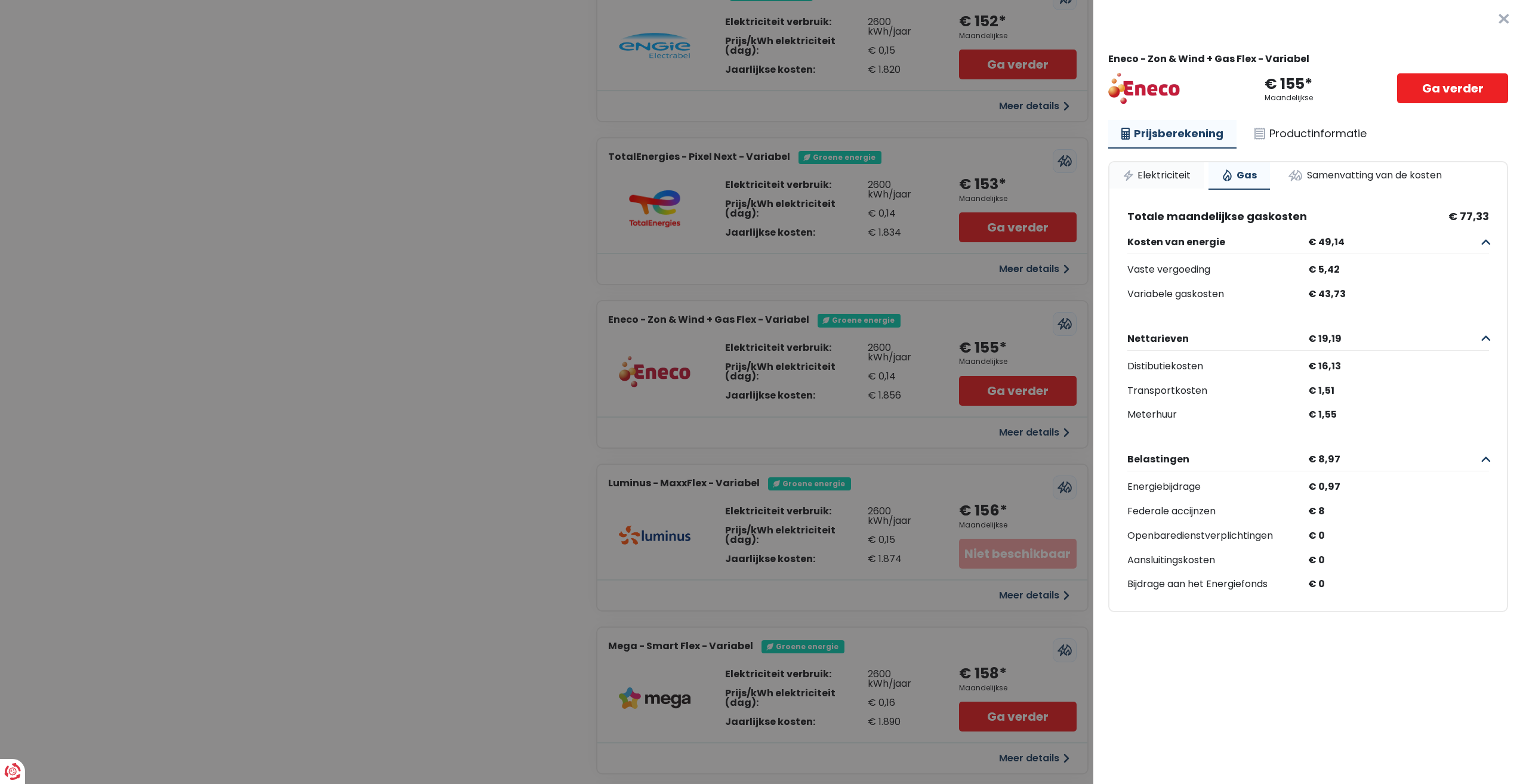
click at [1176, 170] on link "Elektriciteit" at bounding box center [1156, 175] width 94 height 26
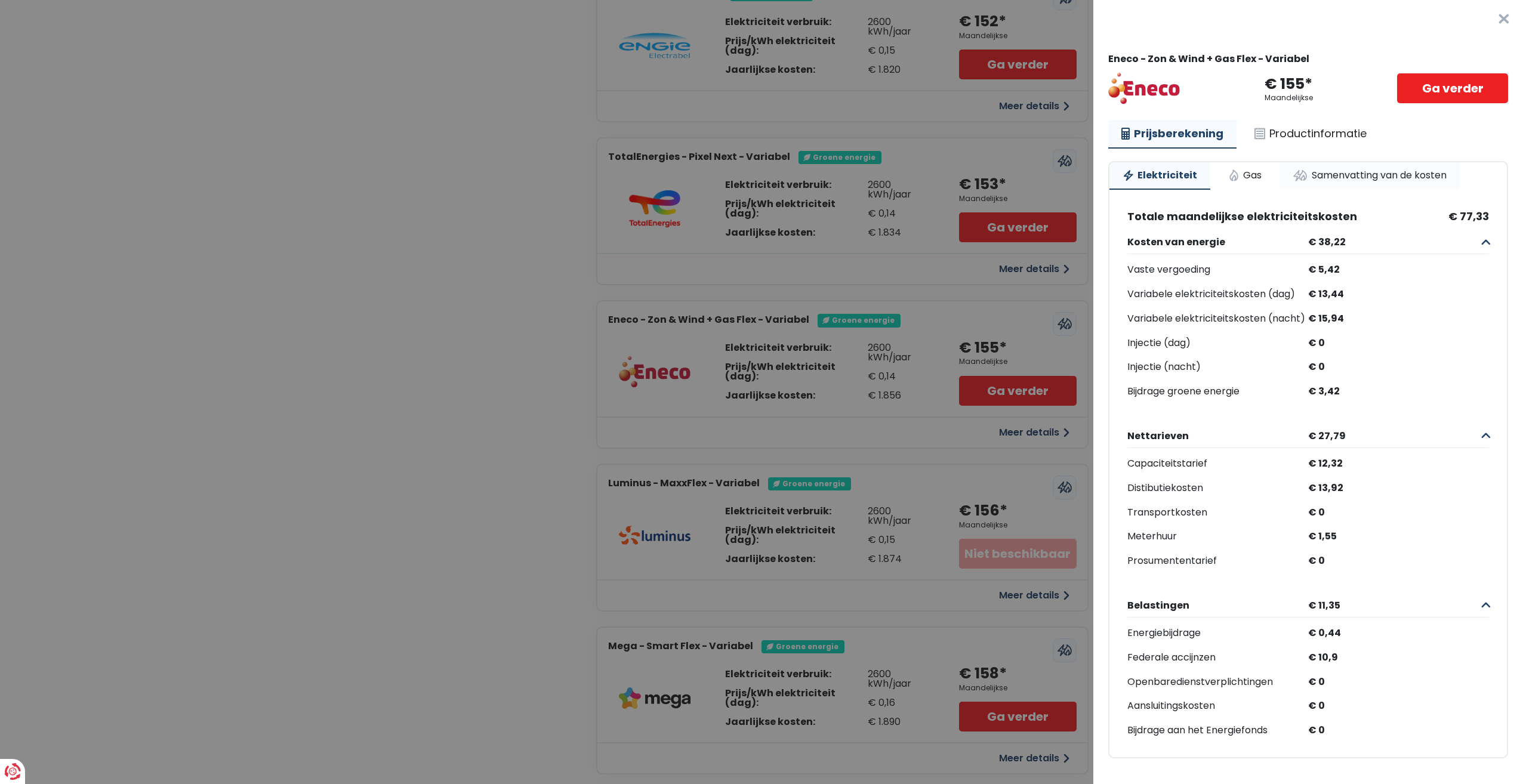
click at [1311, 171] on link "Samenvatting van de kosten" at bounding box center [1369, 175] width 180 height 26
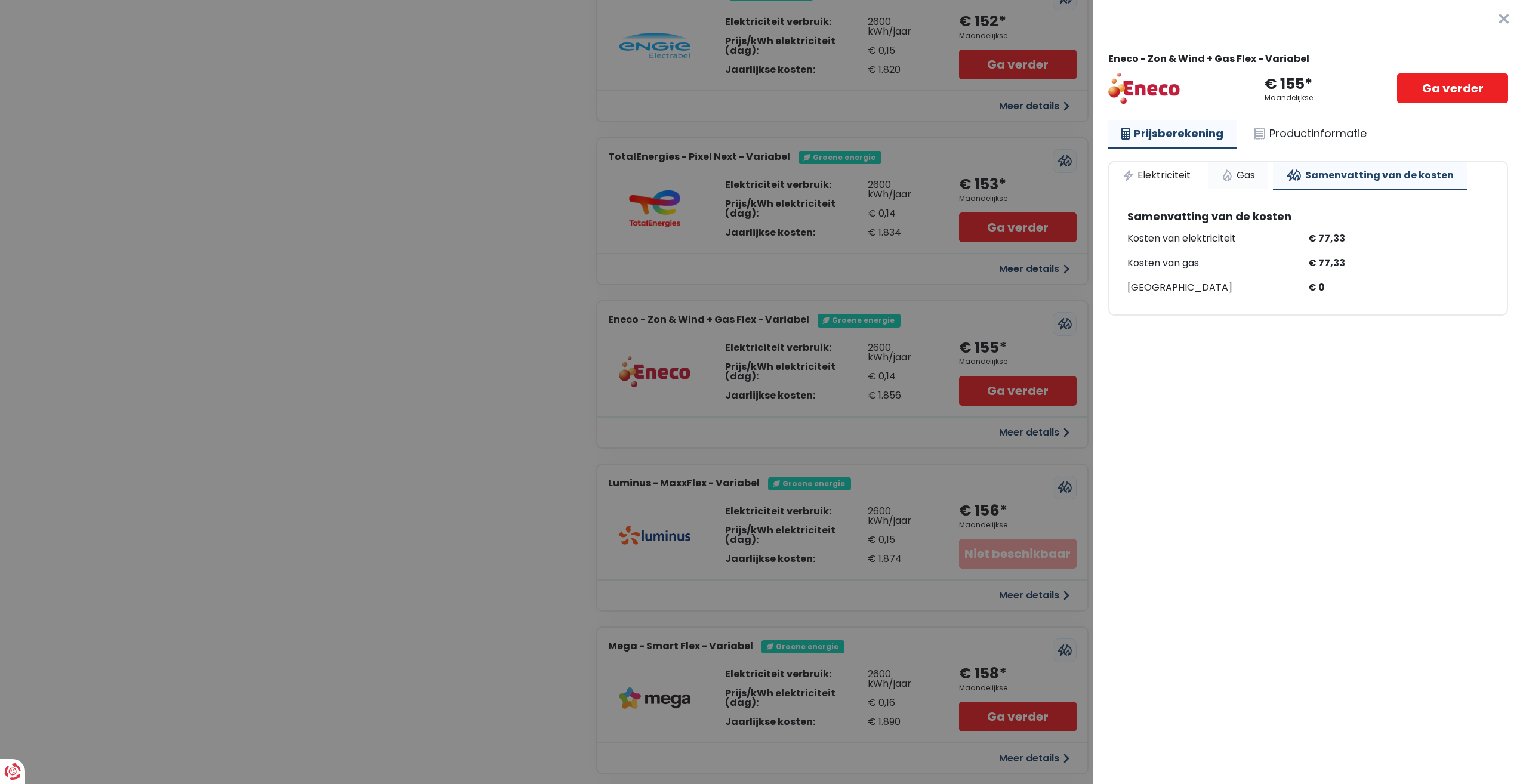
click at [1243, 172] on link "Gas" at bounding box center [1238, 175] width 59 height 26
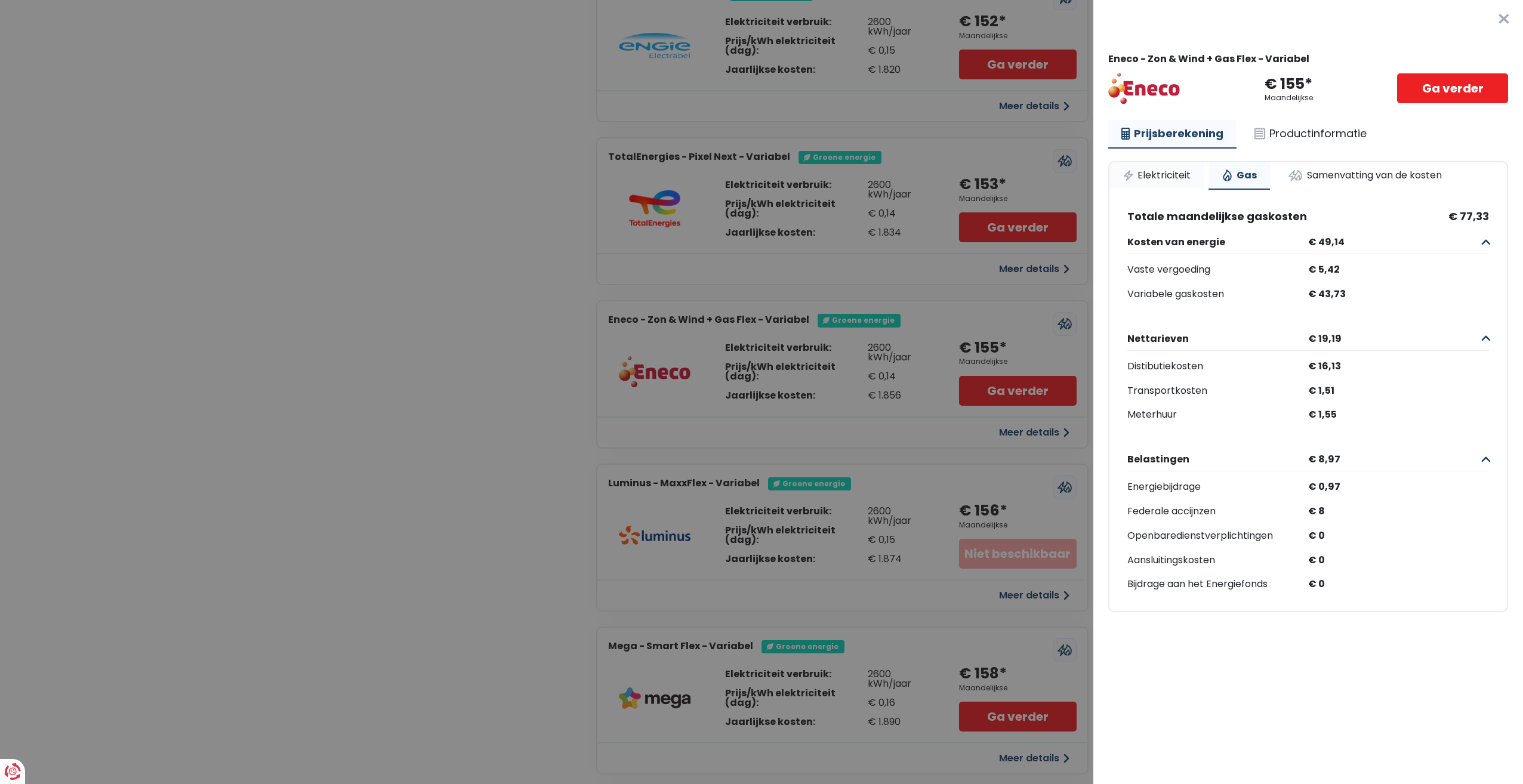
click at [1165, 173] on link "Elektriciteit" at bounding box center [1156, 175] width 94 height 26
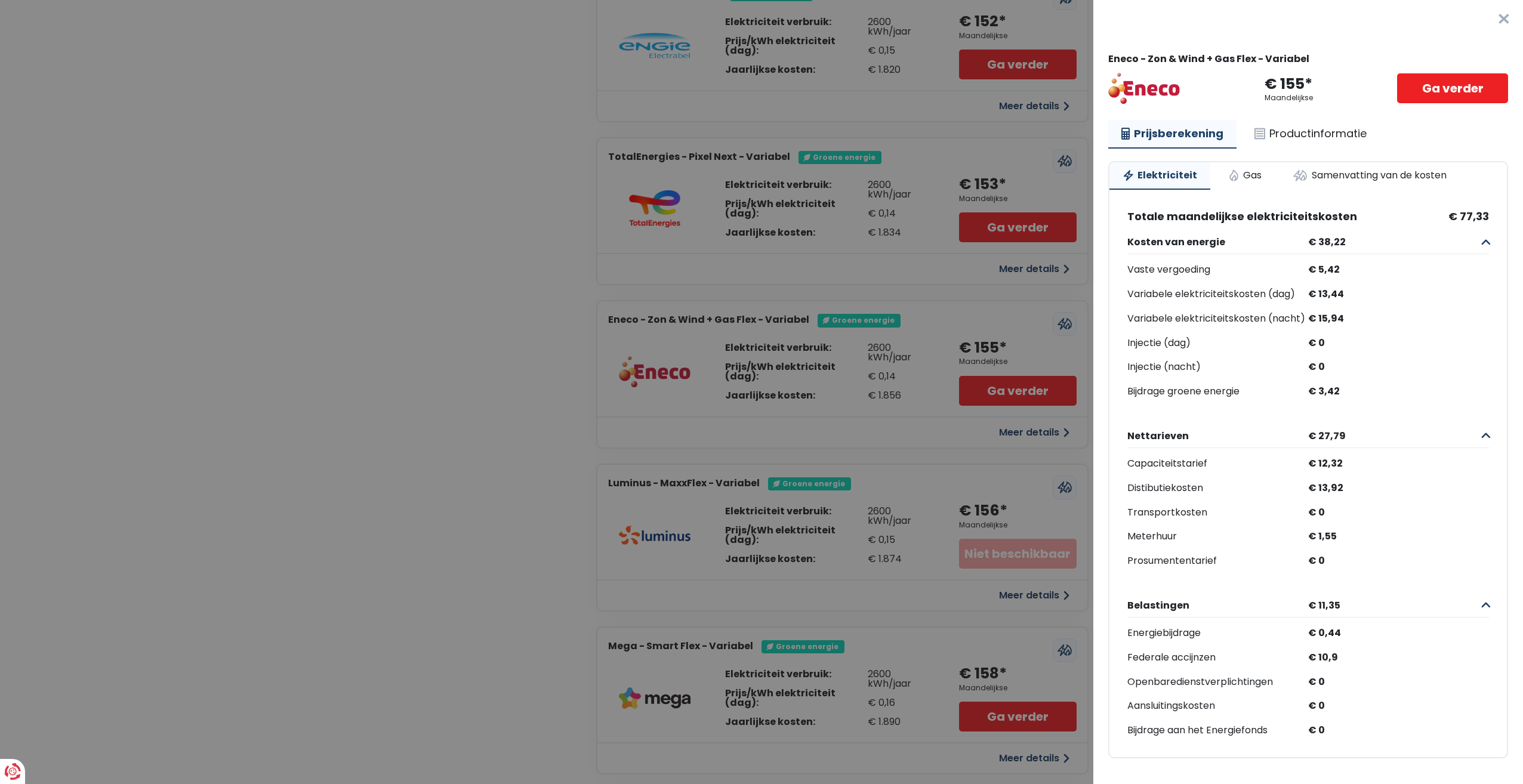
click at [1485, 20] on button "×" at bounding box center [1503, 19] width 38 height 38
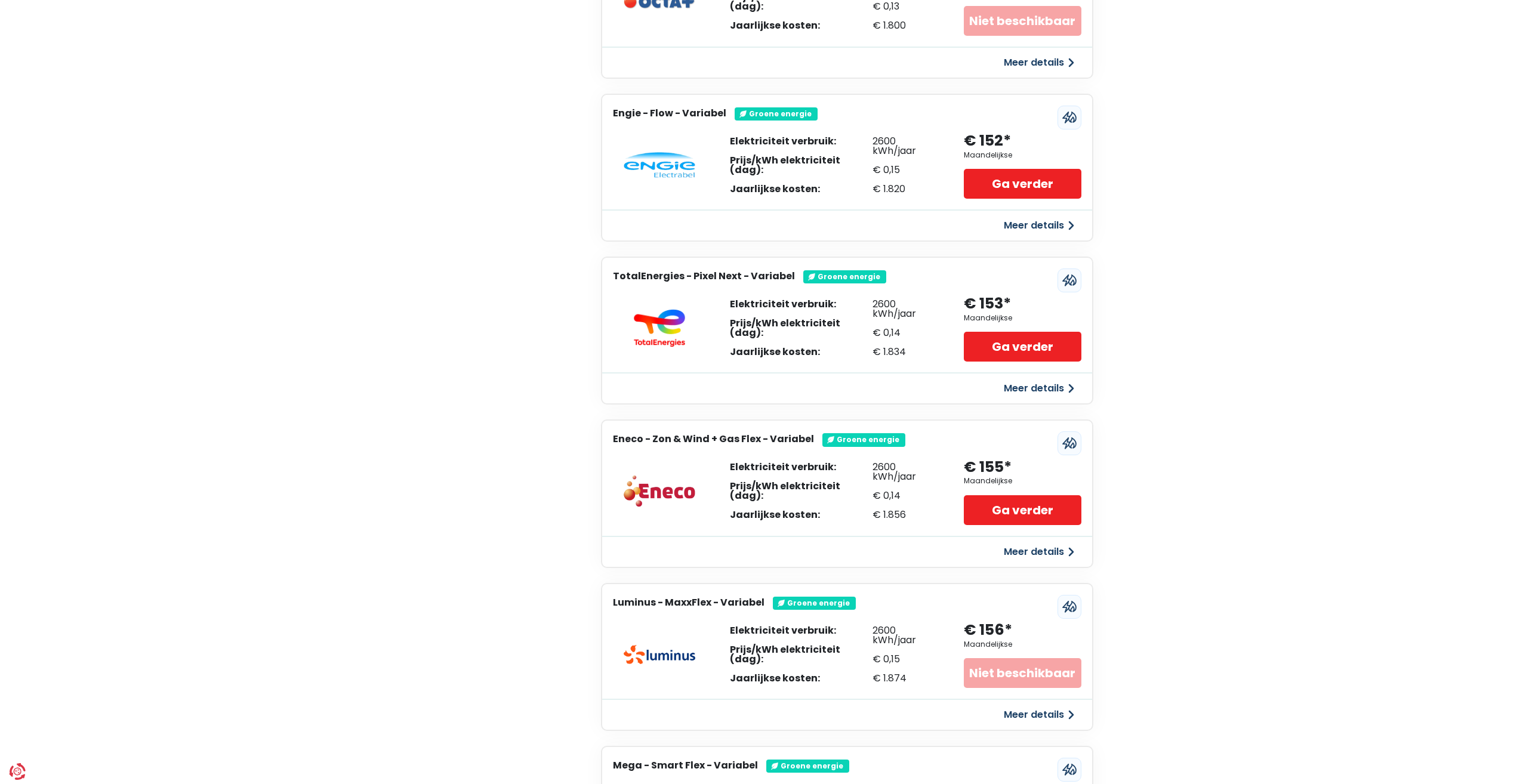
scroll to position [1552, 0]
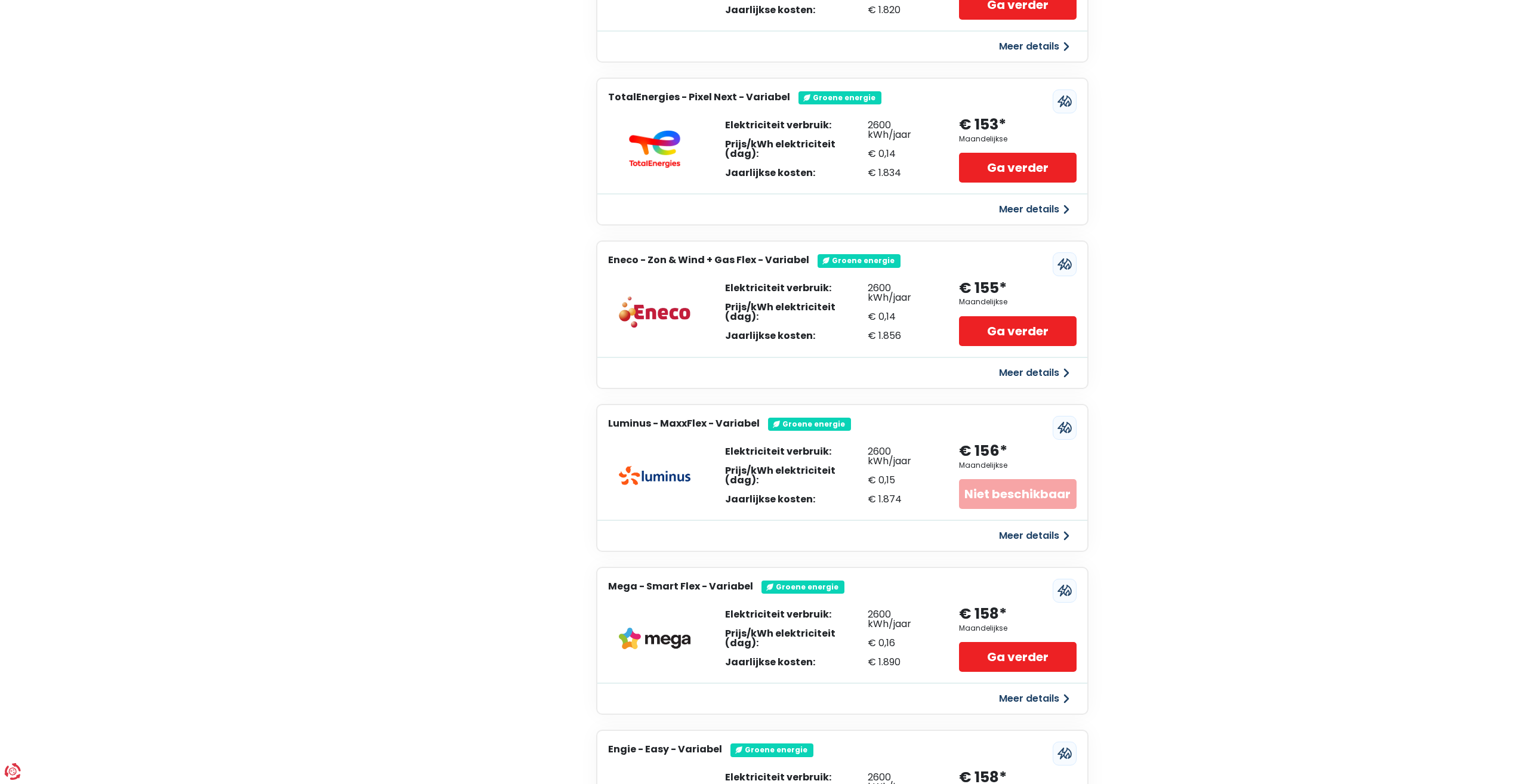
click at [899, 331] on div "€ 1.856" at bounding box center [902, 336] width 68 height 9
click at [900, 310] on div "2600 kWh/jaar € 0,14 € 1.856" at bounding box center [902, 312] width 68 height 57
click at [1042, 370] on button "Meer details" at bounding box center [1035, 372] width 85 height 21
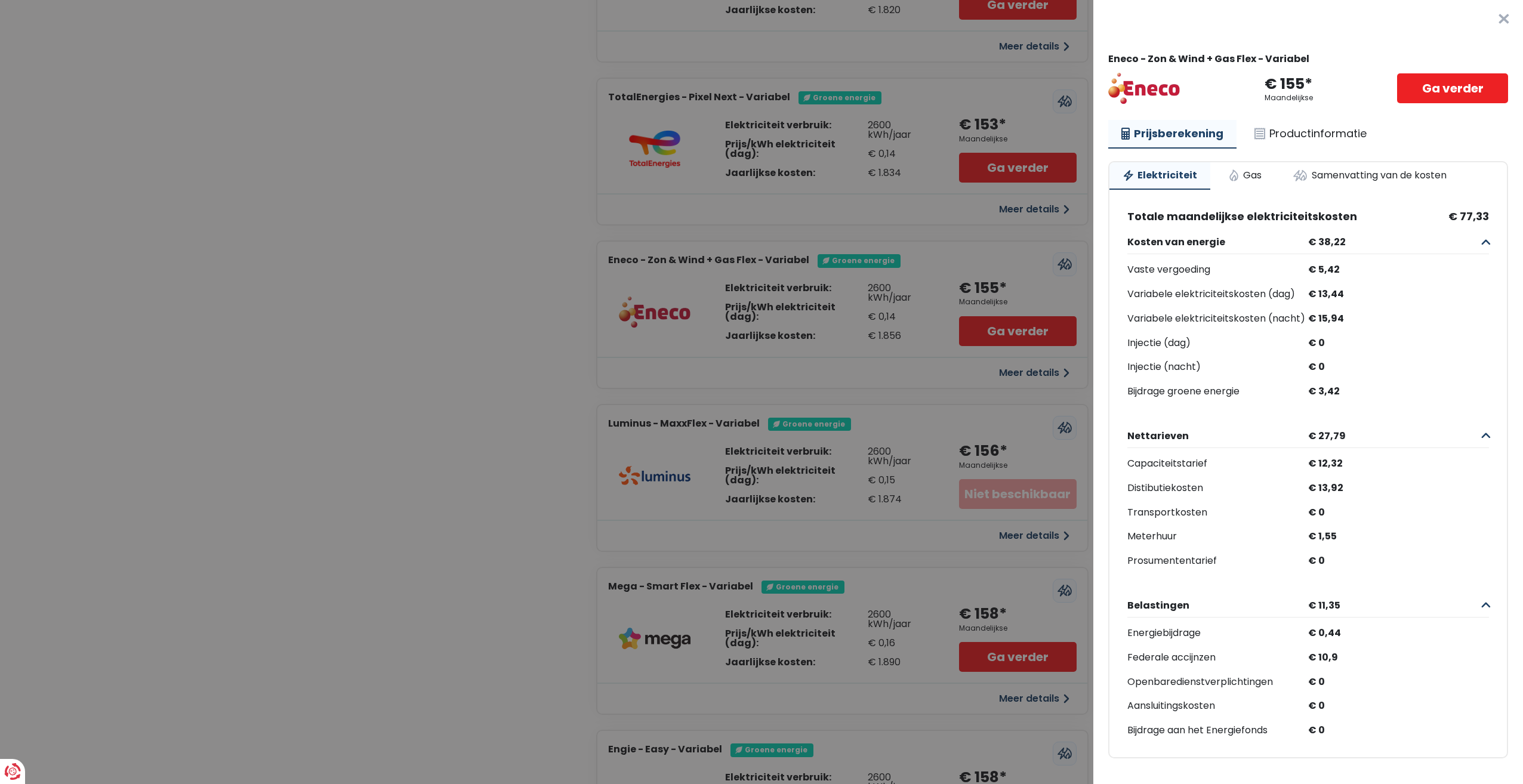
scroll to position [15, 0]
click at [476, 505] on Variabel "Plus de détails - Eneco × Eneco - Zon & Wind + Gas Flex - Variabel € 155* Maand…" at bounding box center [761, 392] width 1523 height 784
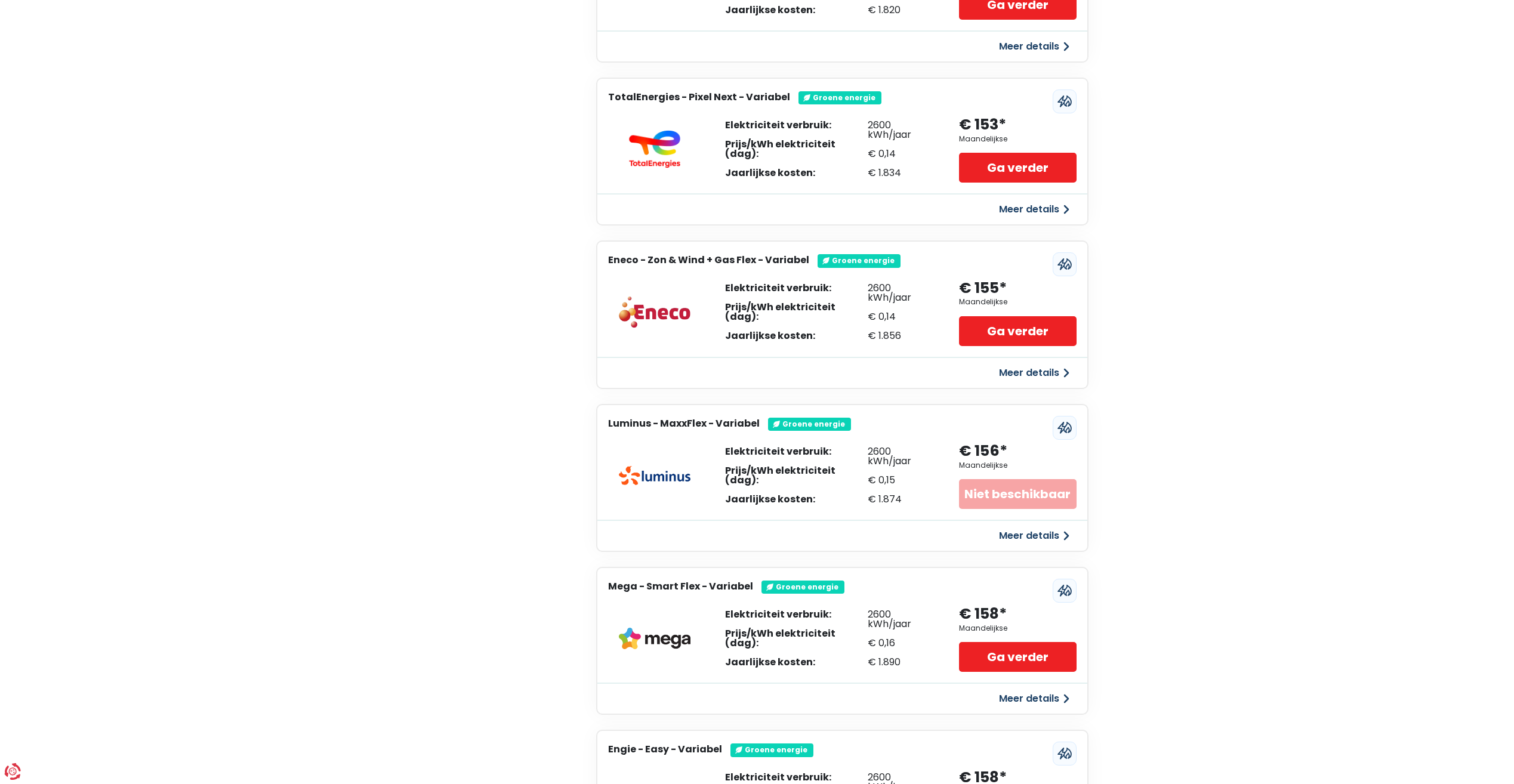
click at [1030, 374] on button "Meer details" at bounding box center [1035, 372] width 85 height 21
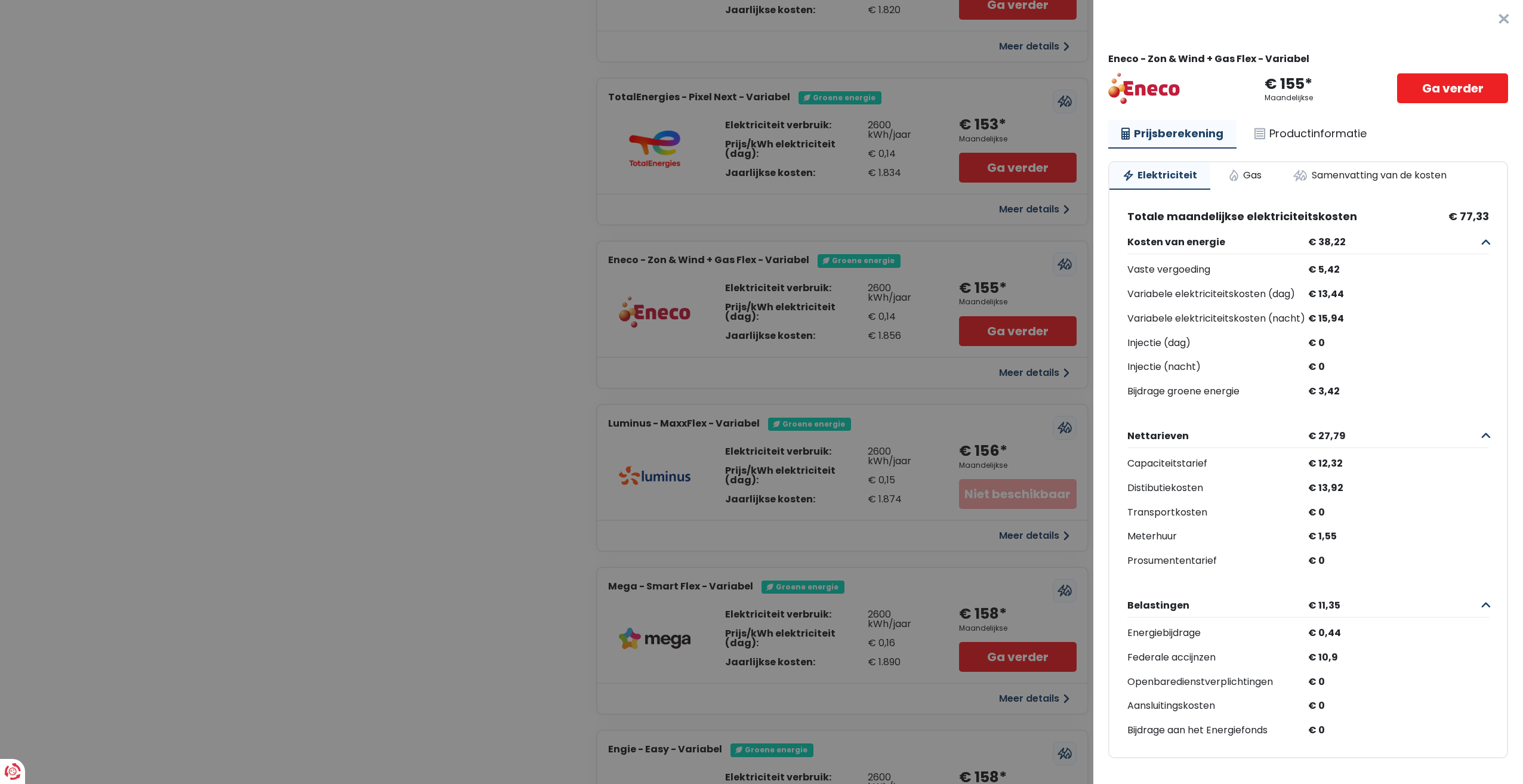
drag, startPoint x: 1131, startPoint y: 256, endPoint x: 1337, endPoint y: 399, distance: 250.8
click at [1337, 399] on div "Vaste vergoeding € 5,42 Variabele elektriciteitskosten (dag) € 13,44 Variabele …" at bounding box center [1308, 331] width 362 height 139
drag, startPoint x: 1337, startPoint y: 399, endPoint x: 1418, endPoint y: 407, distance: 81.4
click at [1418, 407] on div "Totale maandelijkse elektriciteitskosten € 77,33 Kosten van energie € 38,22 Vas…" at bounding box center [1308, 474] width 362 height 529
drag, startPoint x: 1391, startPoint y: 397, endPoint x: 1131, endPoint y: 243, distance: 302.2
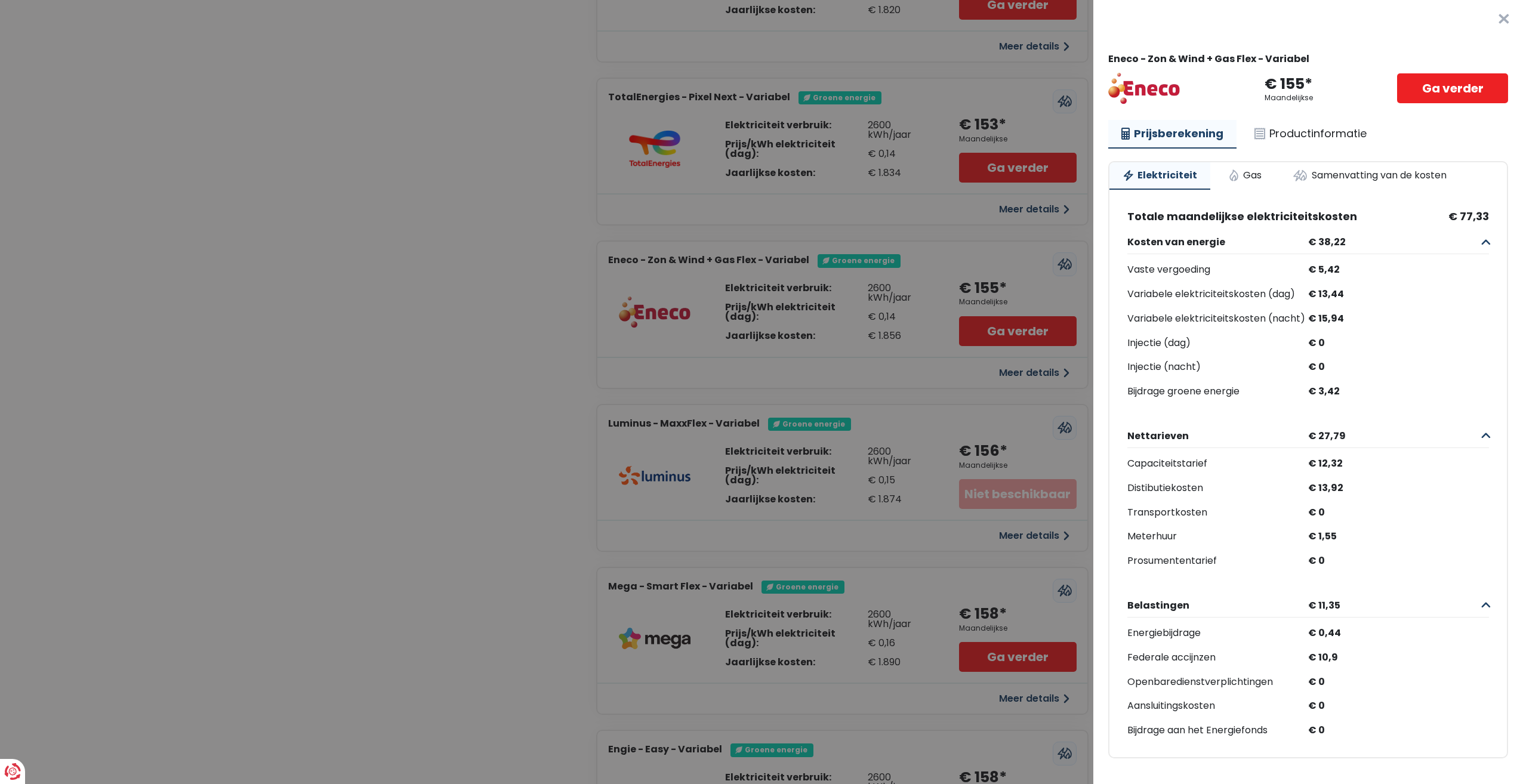
click at [1131, 243] on div "Kosten van energie € 38,22 Vaste vergoeding € 5,42 Variabele elektriciteitskost…" at bounding box center [1308, 315] width 362 height 170
drag, startPoint x: 1131, startPoint y: 243, endPoint x: 1126, endPoint y: 254, distance: 12.1
click at [1126, 254] on div "Totale maandelijkse elektriciteitskosten € 77,33 Kosten van energie € 38,22 Vas…" at bounding box center [1308, 479] width 398 height 555
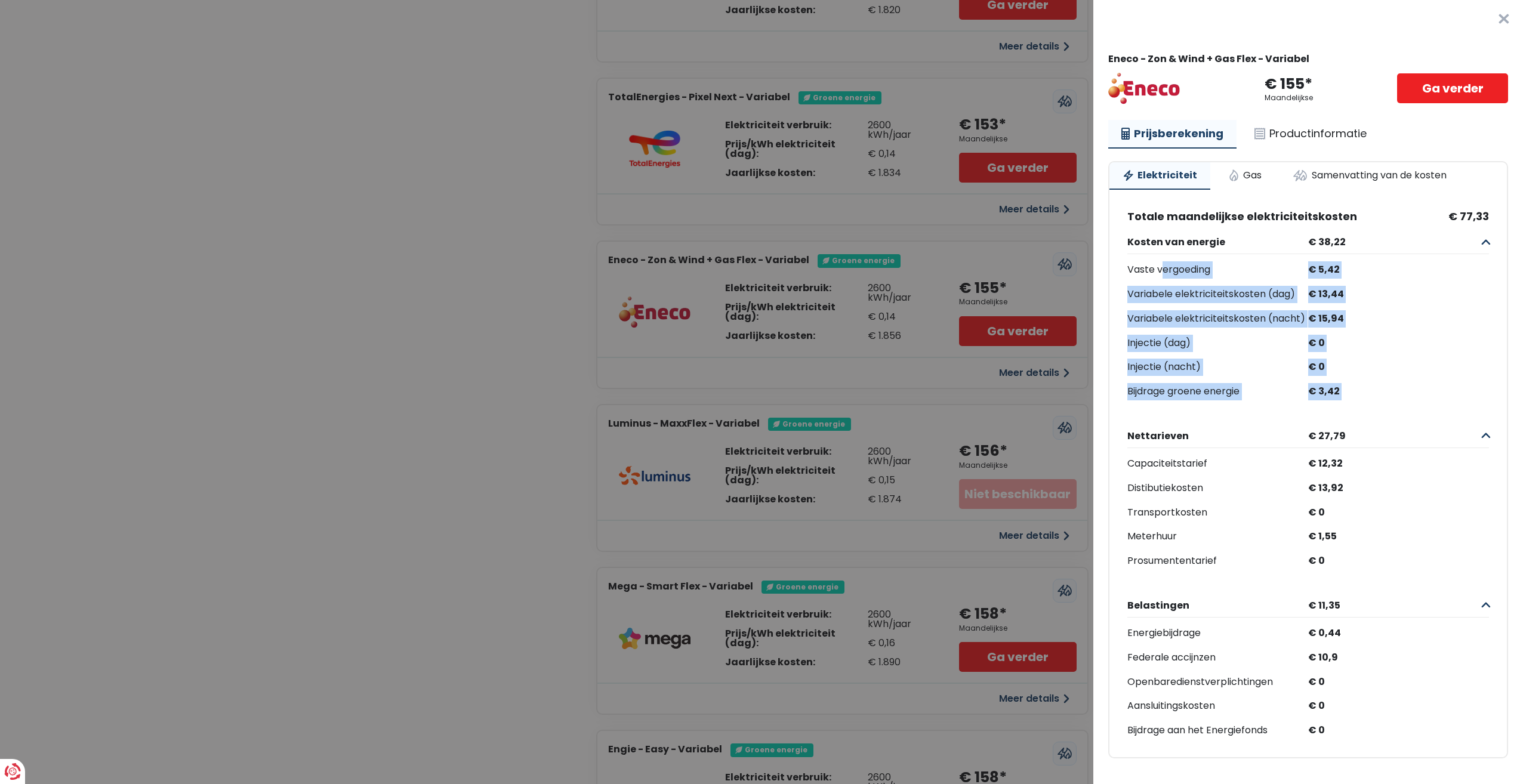
drag, startPoint x: 1125, startPoint y: 254, endPoint x: 1356, endPoint y: 390, distance: 268.1
click at [1356, 390] on div "Totale maandelijkse elektriciteitskosten € 77,33 Kosten van energie € 38,22 Vas…" at bounding box center [1308, 479] width 398 height 555
click at [1359, 392] on div "€ 3,42" at bounding box center [1398, 392] width 181 height 17
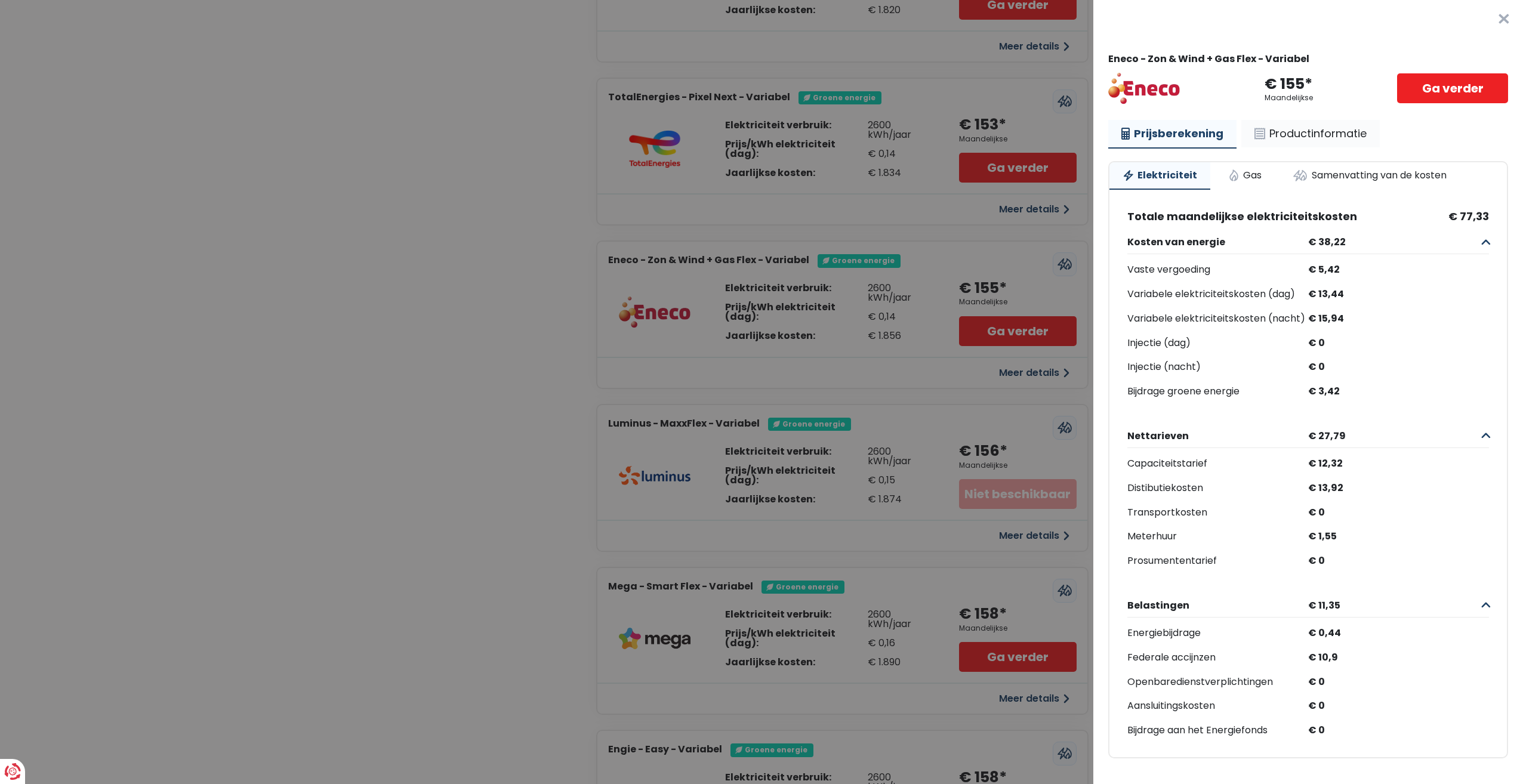
click at [1309, 120] on link "Productinformatie" at bounding box center [1310, 133] width 138 height 27
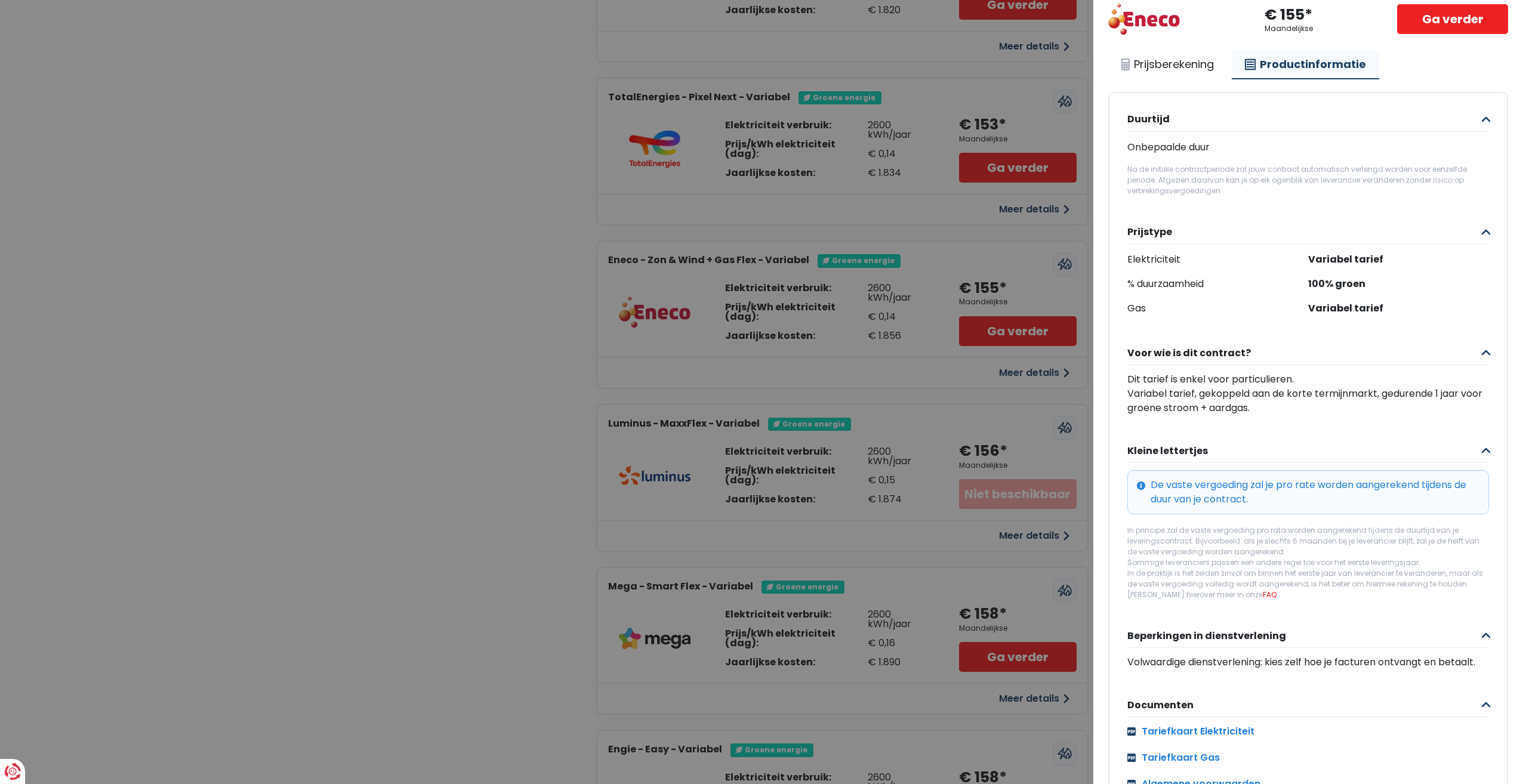
scroll to position [0, 0]
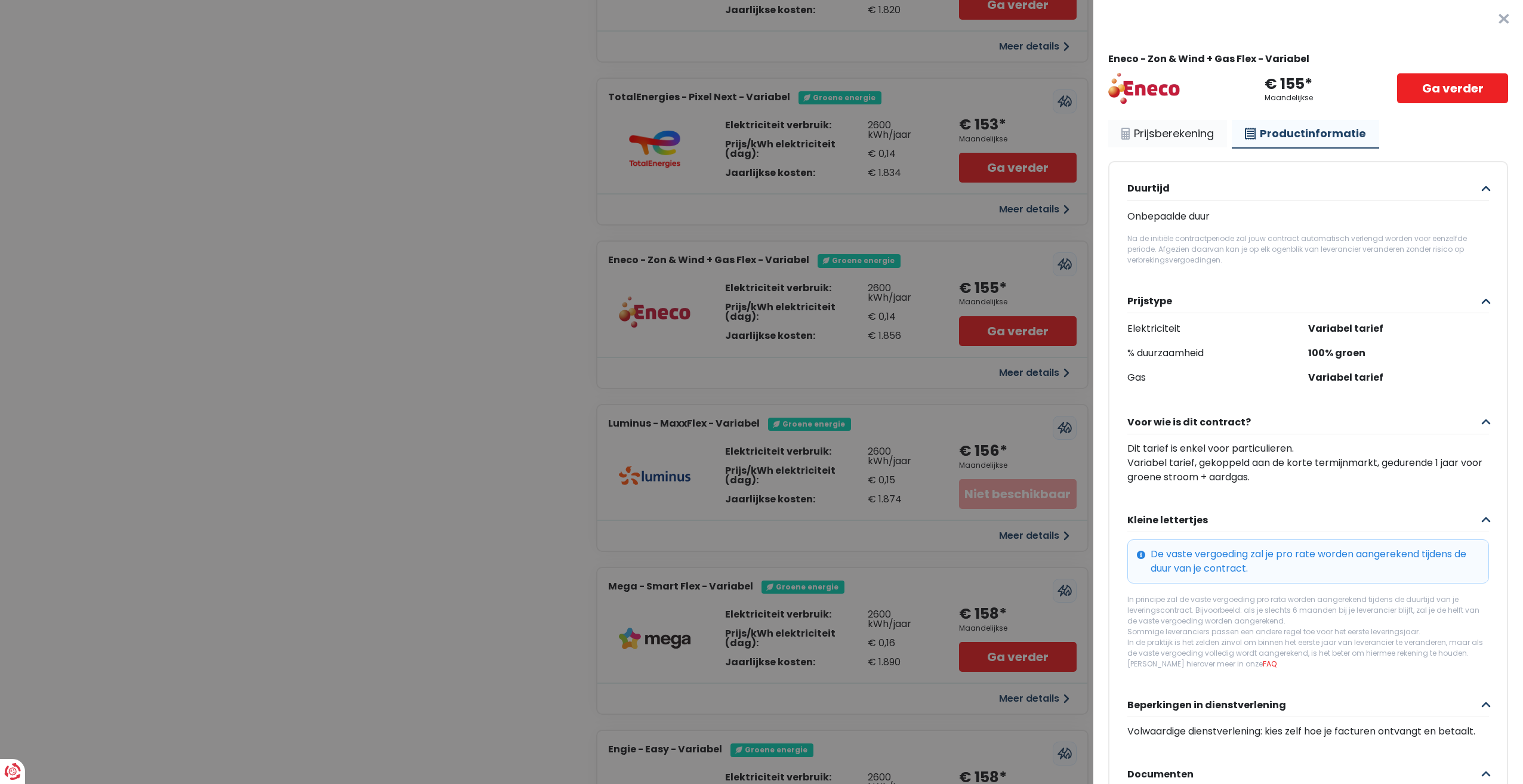
click at [1173, 144] on link "Prijsberekening" at bounding box center [1168, 133] width 119 height 27
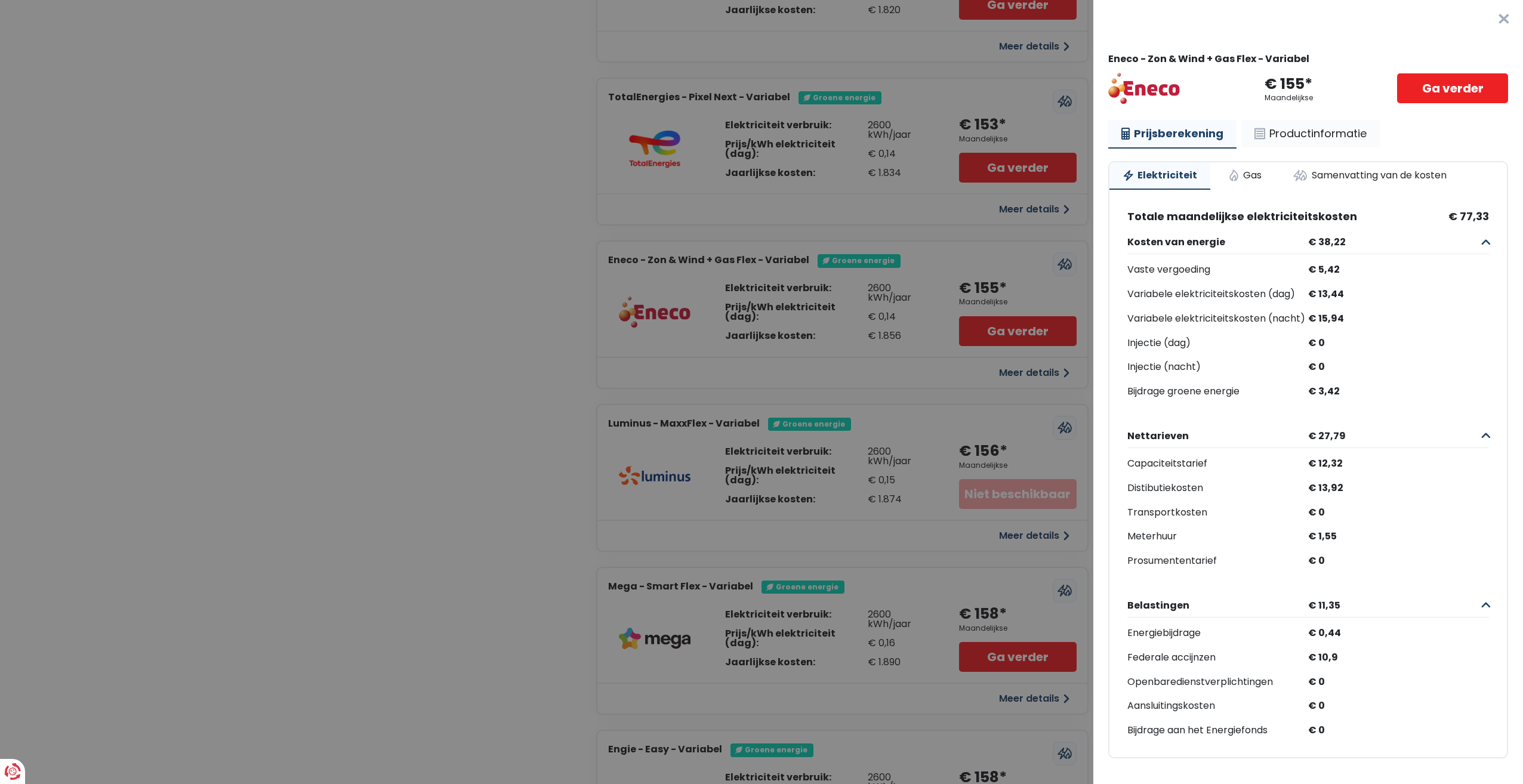
click at [1336, 138] on link "Productinformatie" at bounding box center [1310, 133] width 138 height 27
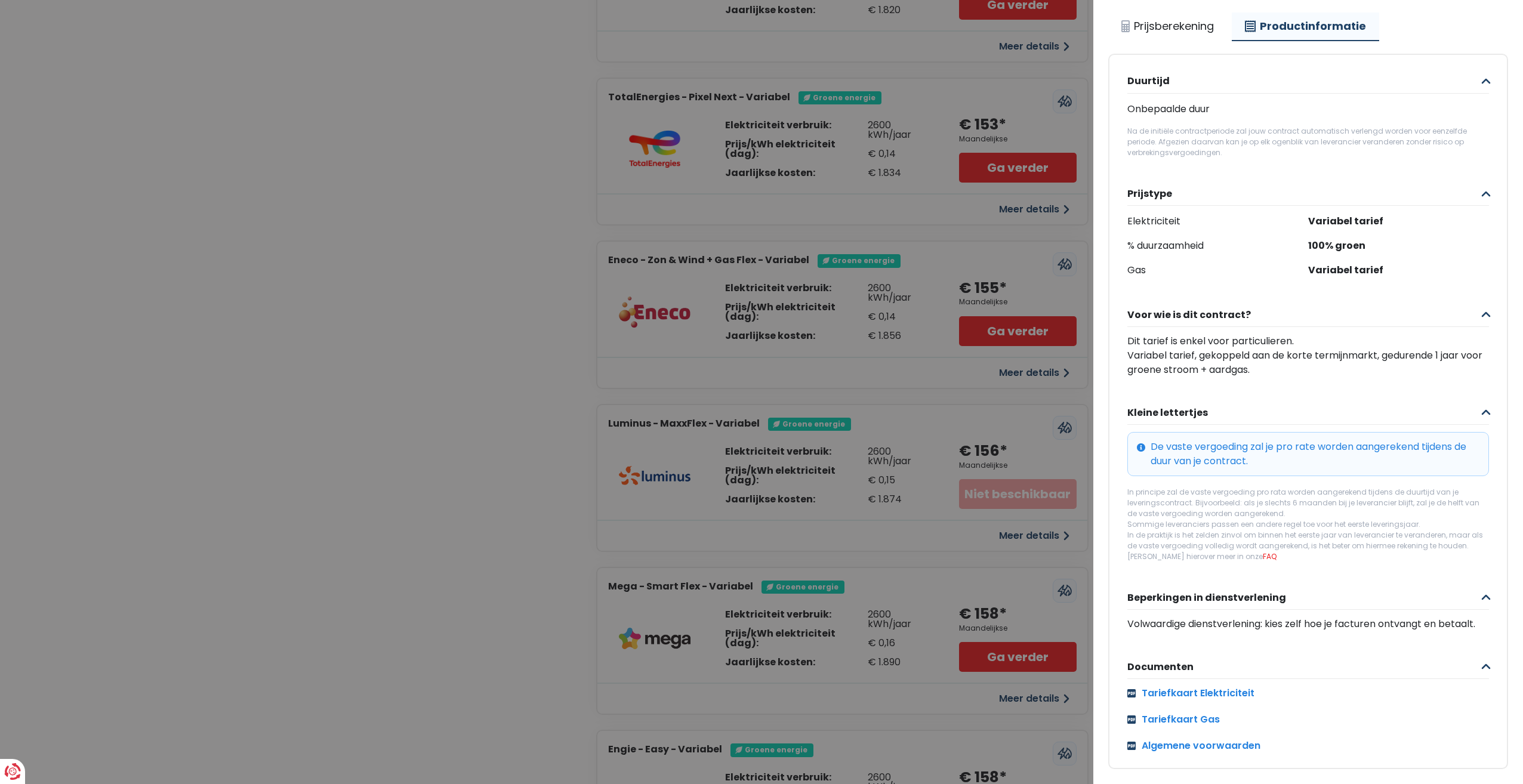
scroll to position [131, 0]
click at [1228, 686] on link "Tariefkaart Elektriciteit" at bounding box center [1308, 693] width 362 height 14
click at [1189, 713] on link "Tariefkaart Gas" at bounding box center [1308, 719] width 362 height 14
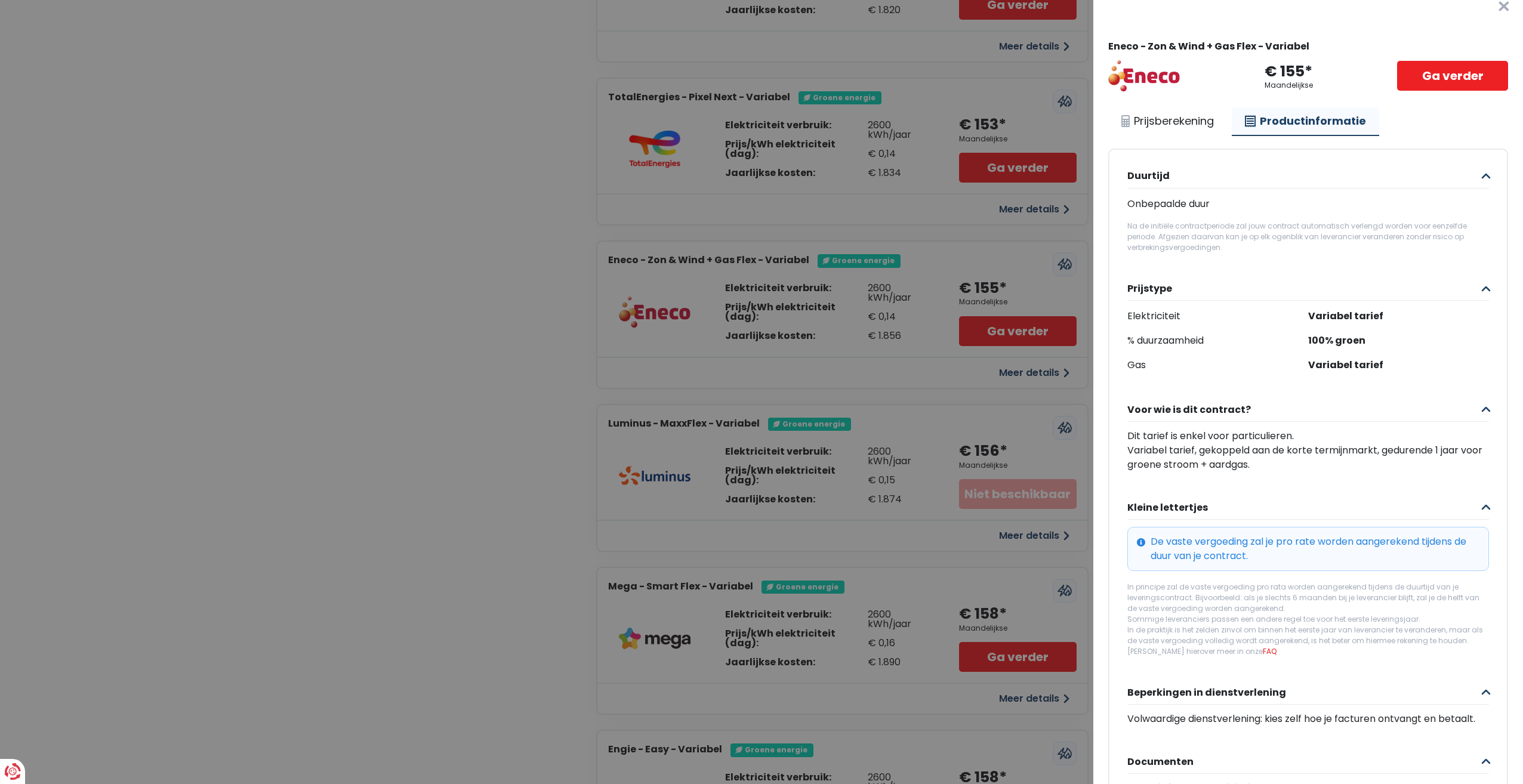
scroll to position [0, 0]
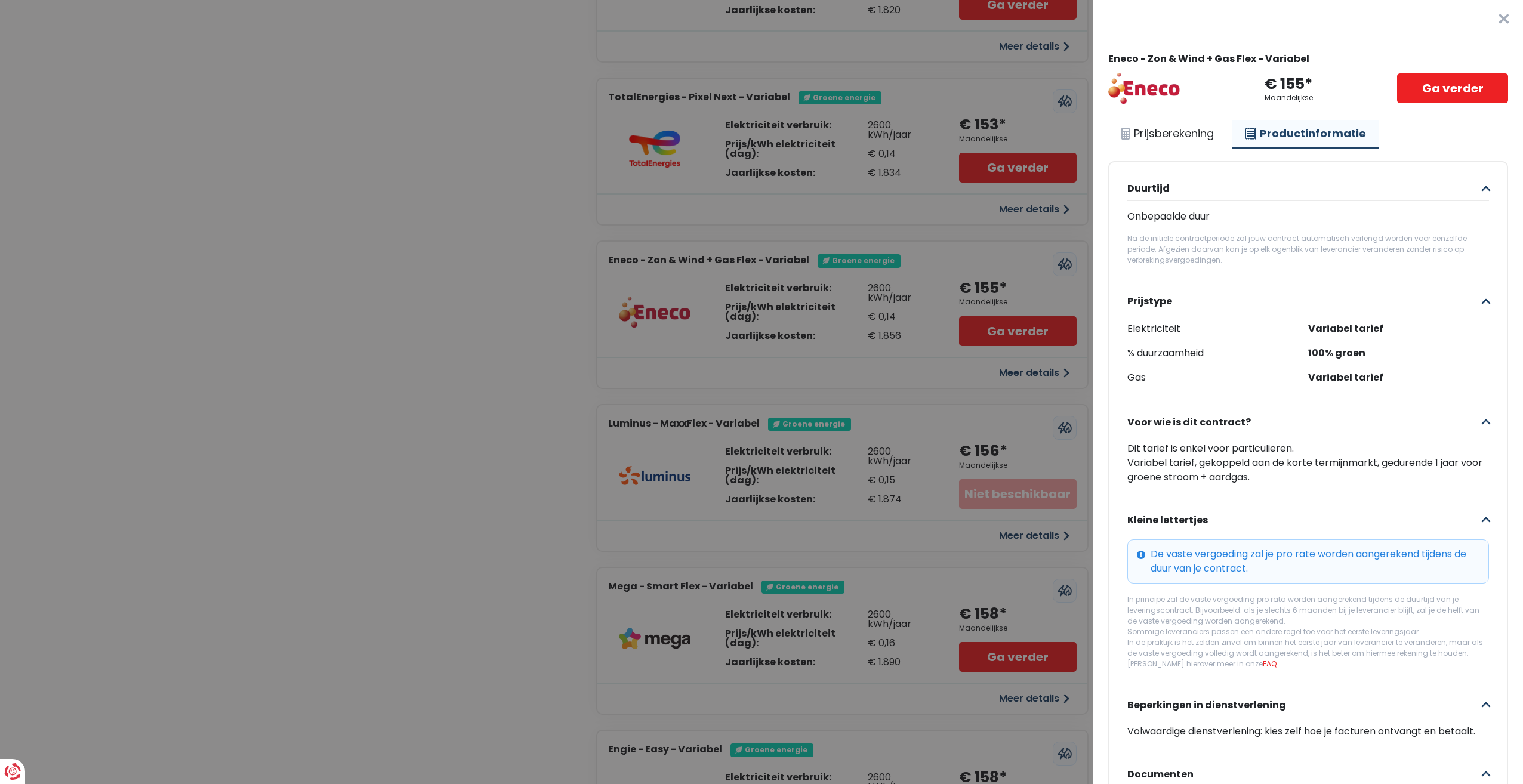
click at [1490, 16] on button "×" at bounding box center [1503, 19] width 38 height 38
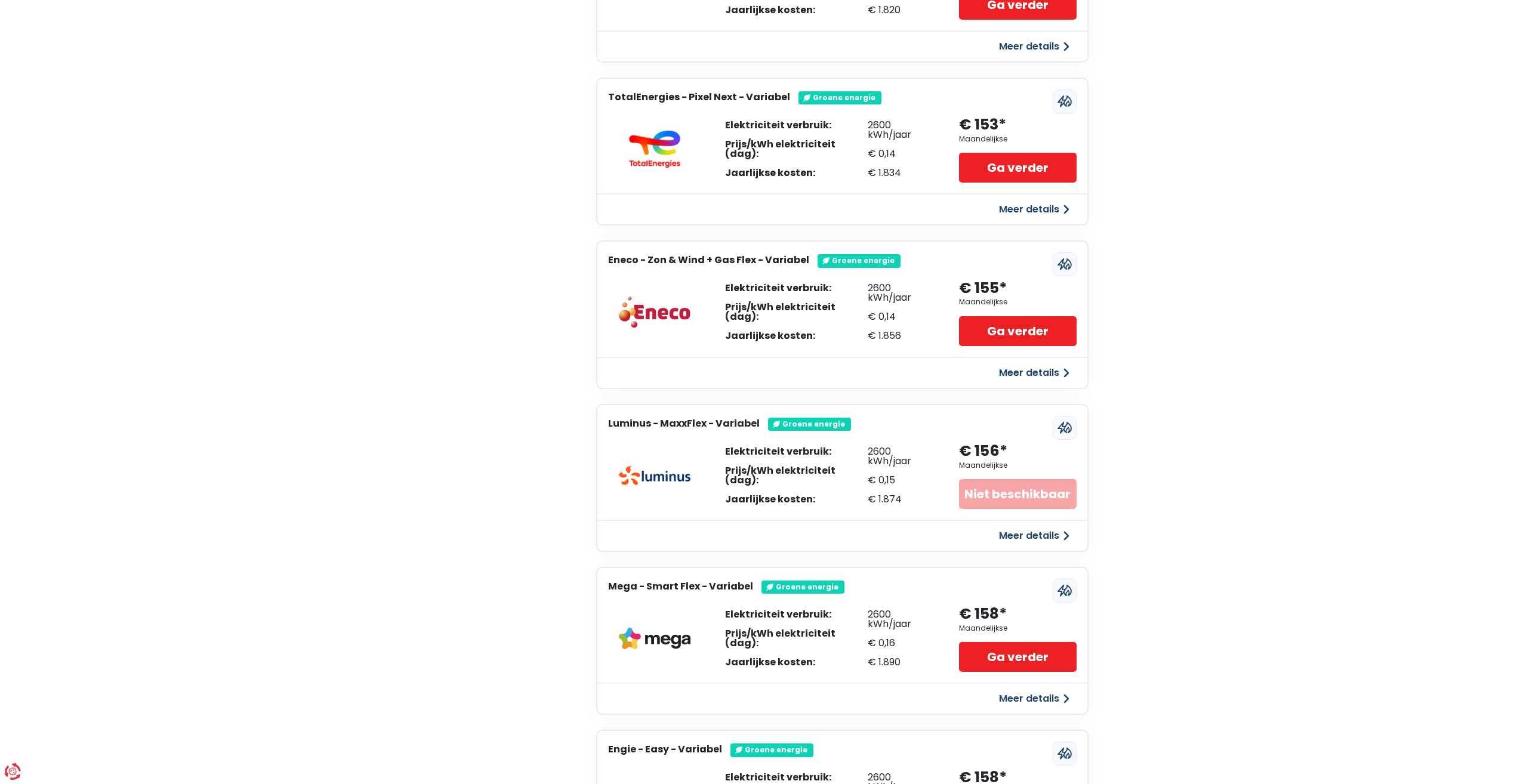
click at [1015, 370] on button "Meer details" at bounding box center [1035, 372] width 85 height 21
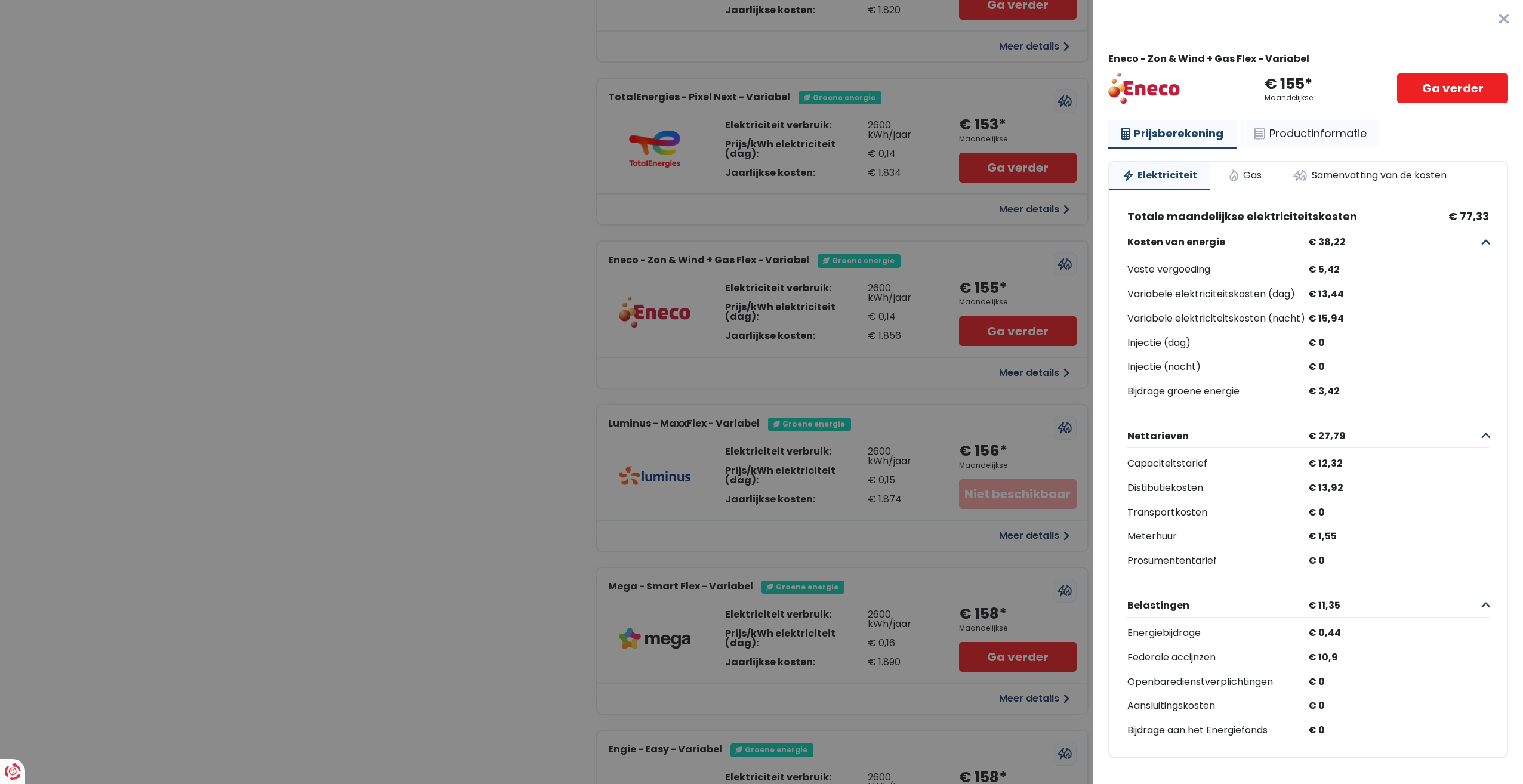
click at [1313, 133] on link "Productinformatie" at bounding box center [1310, 133] width 138 height 27
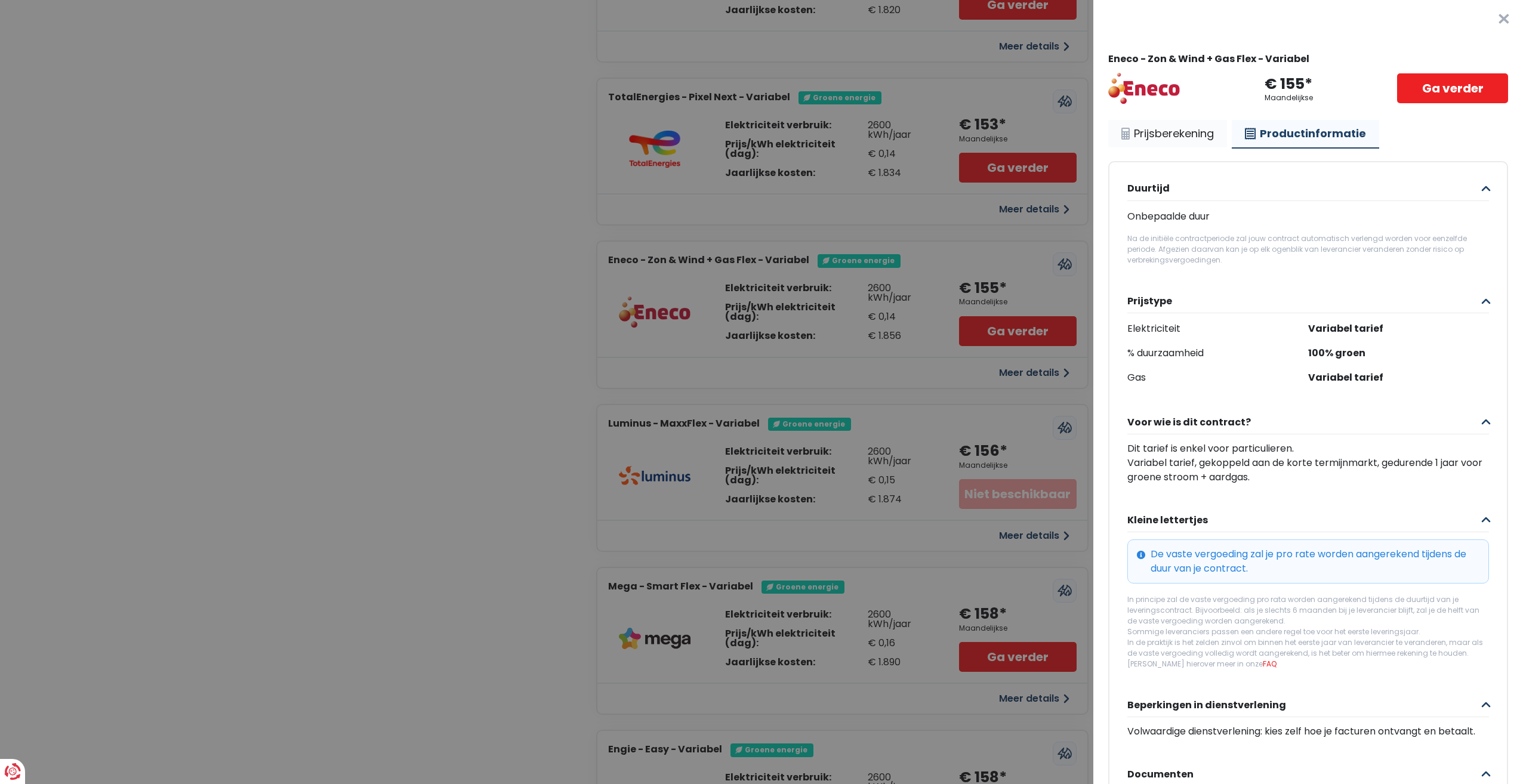
click at [1148, 143] on link "Prijsberekening" at bounding box center [1168, 133] width 119 height 27
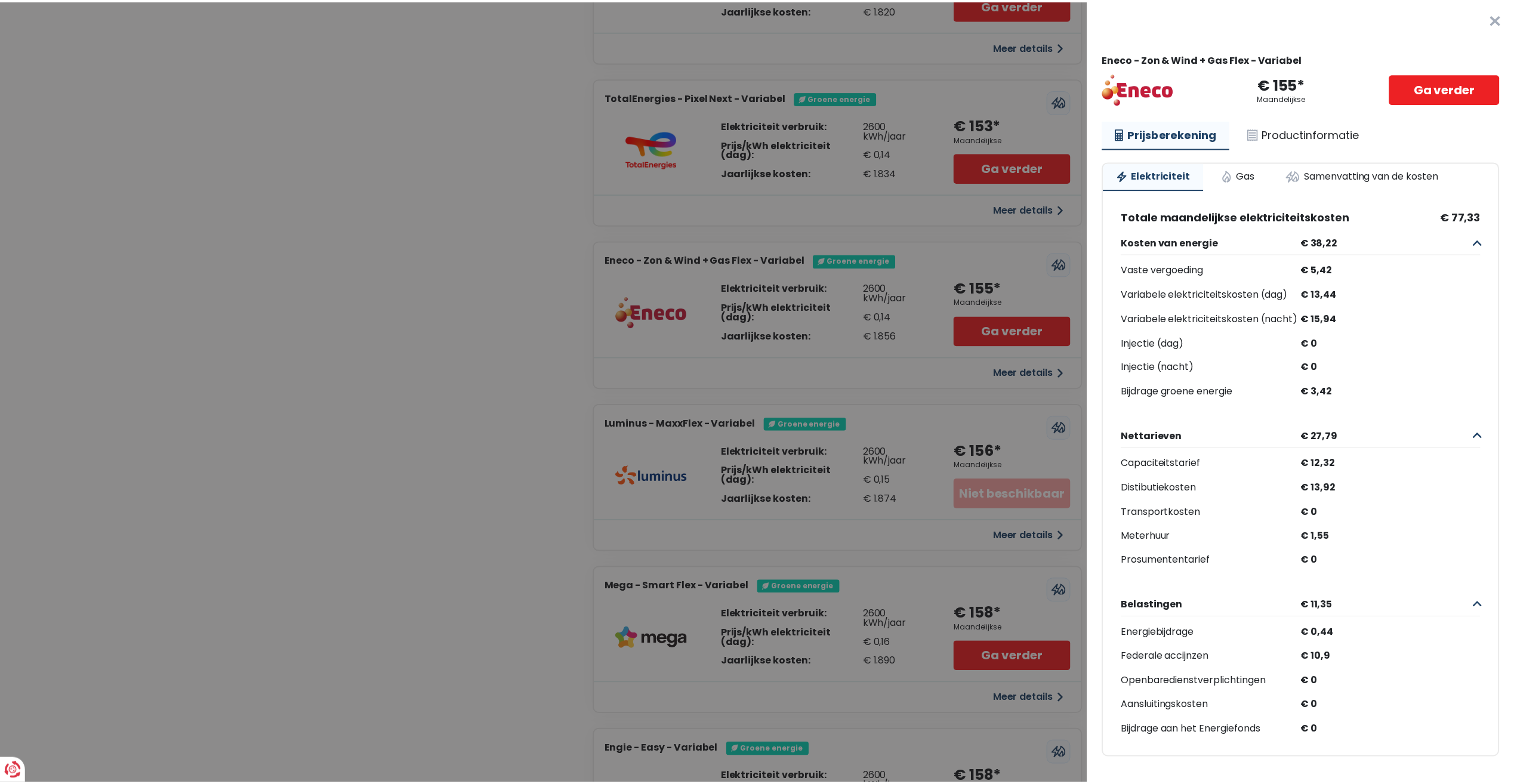
scroll to position [15, 0]
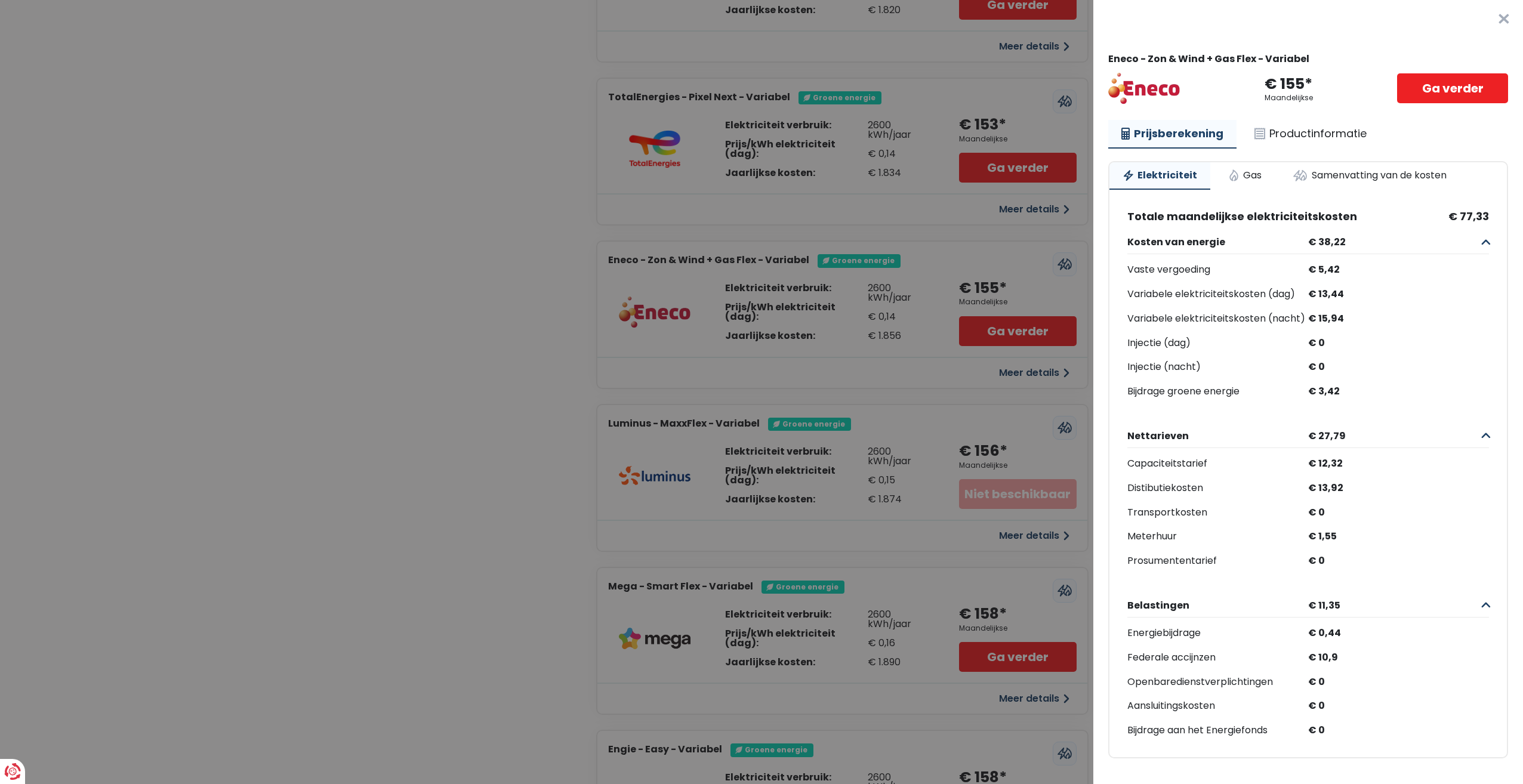
click at [922, 180] on Variabel "Plus de détails - Eneco × Eneco - Zon & Wind + Gas Flex - Variabel € 155* Maand…" at bounding box center [761, 392] width 1523 height 784
